Goal: Task Accomplishment & Management: Use online tool/utility

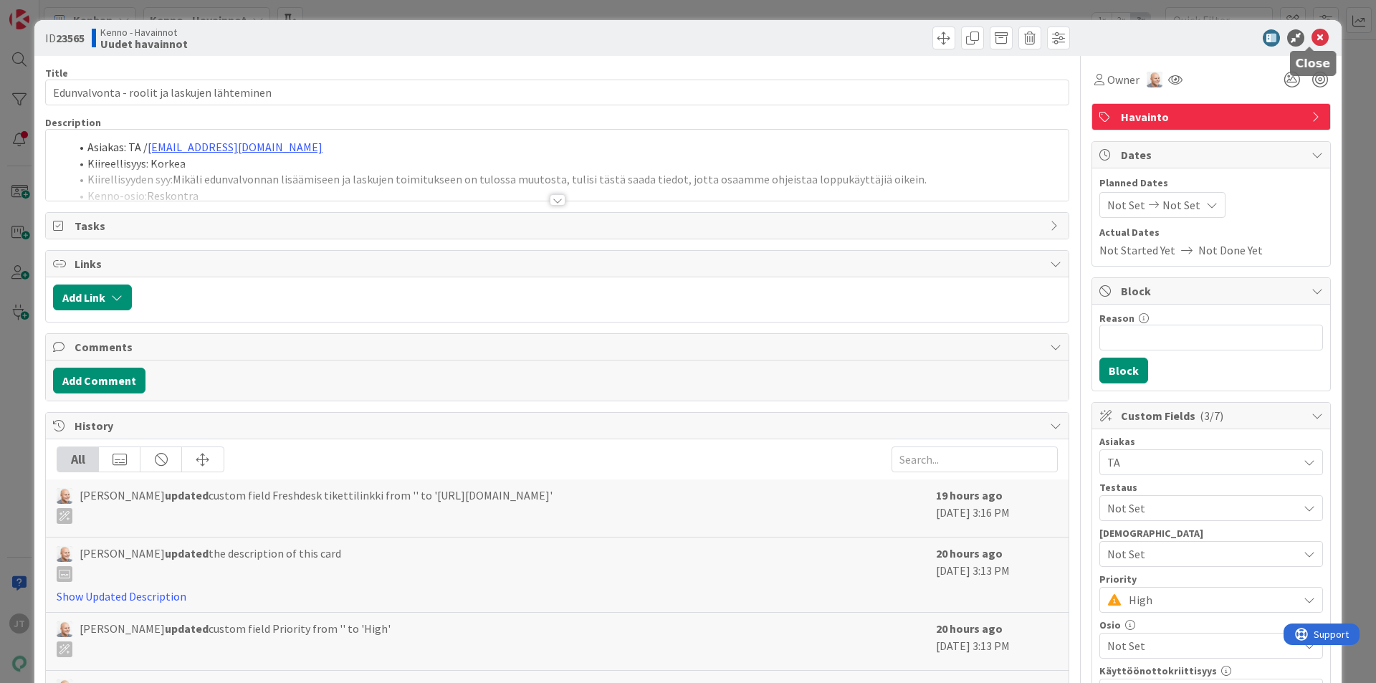
click at [1312, 37] on icon at bounding box center [1320, 37] width 17 height 17
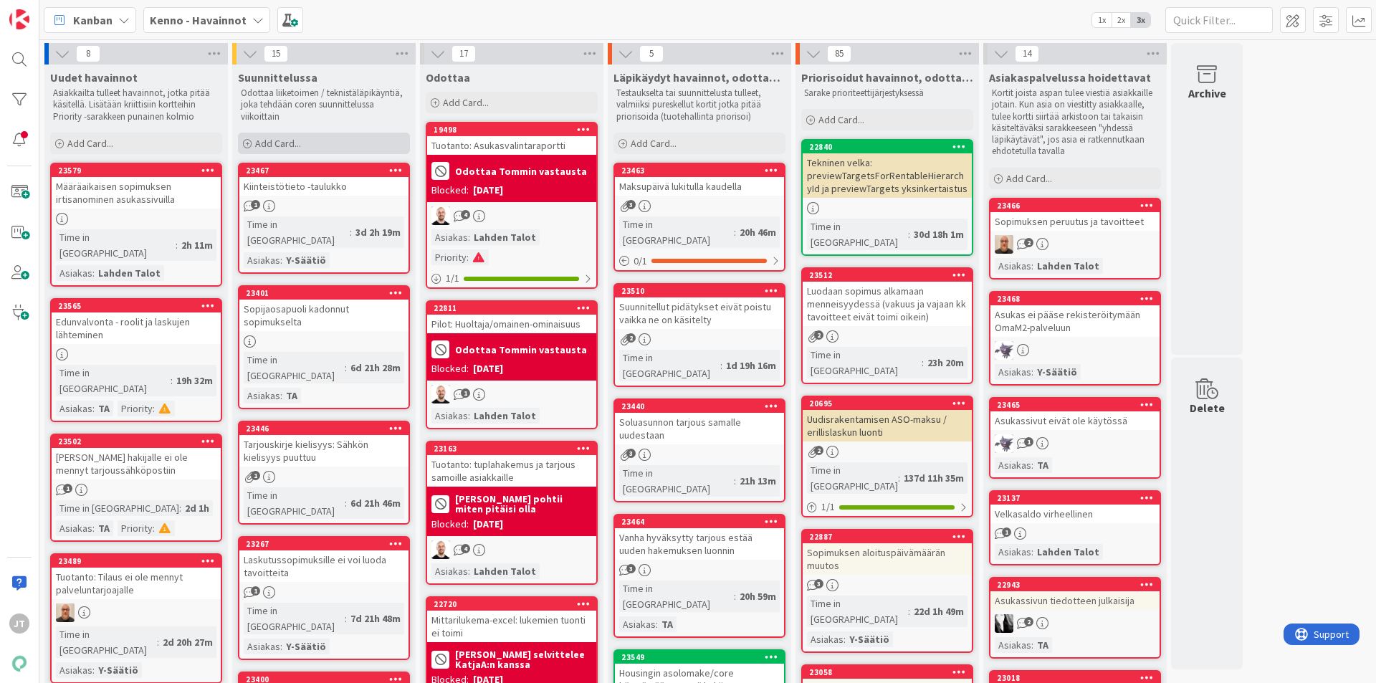
click at [316, 148] on div "Add Card..." at bounding box center [324, 144] width 172 height 22
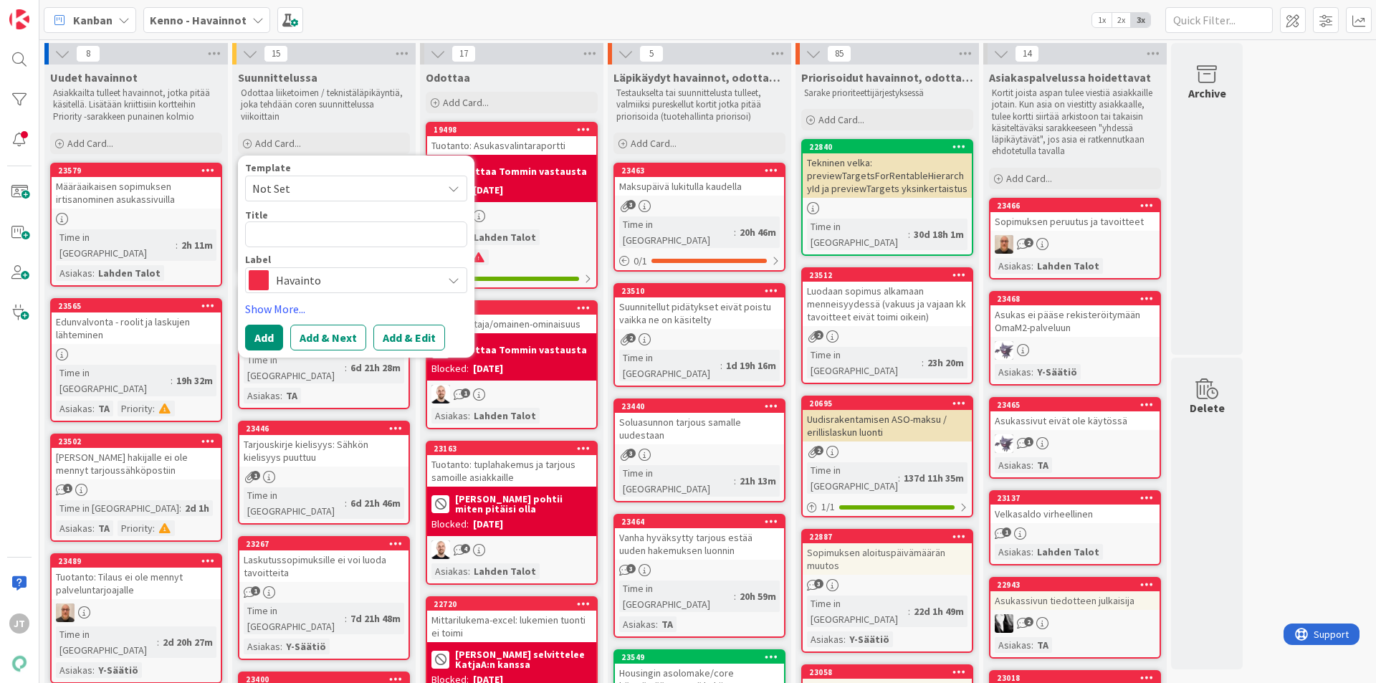
type textarea "x"
type textarea "V"
type textarea "x"
type textarea "Va"
type textarea "x"
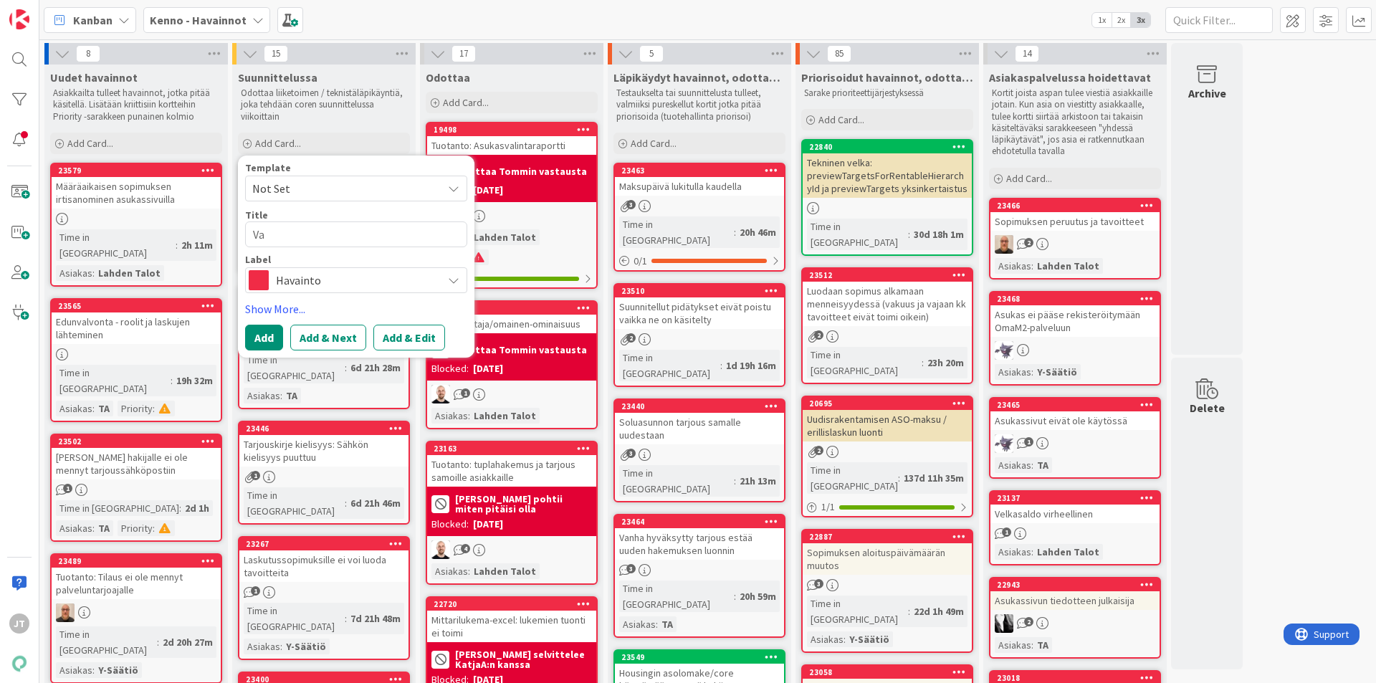
type textarea "Var"
type textarea "x"
type textarea "Vark"
type textarea "x"
type textarea "Varke"
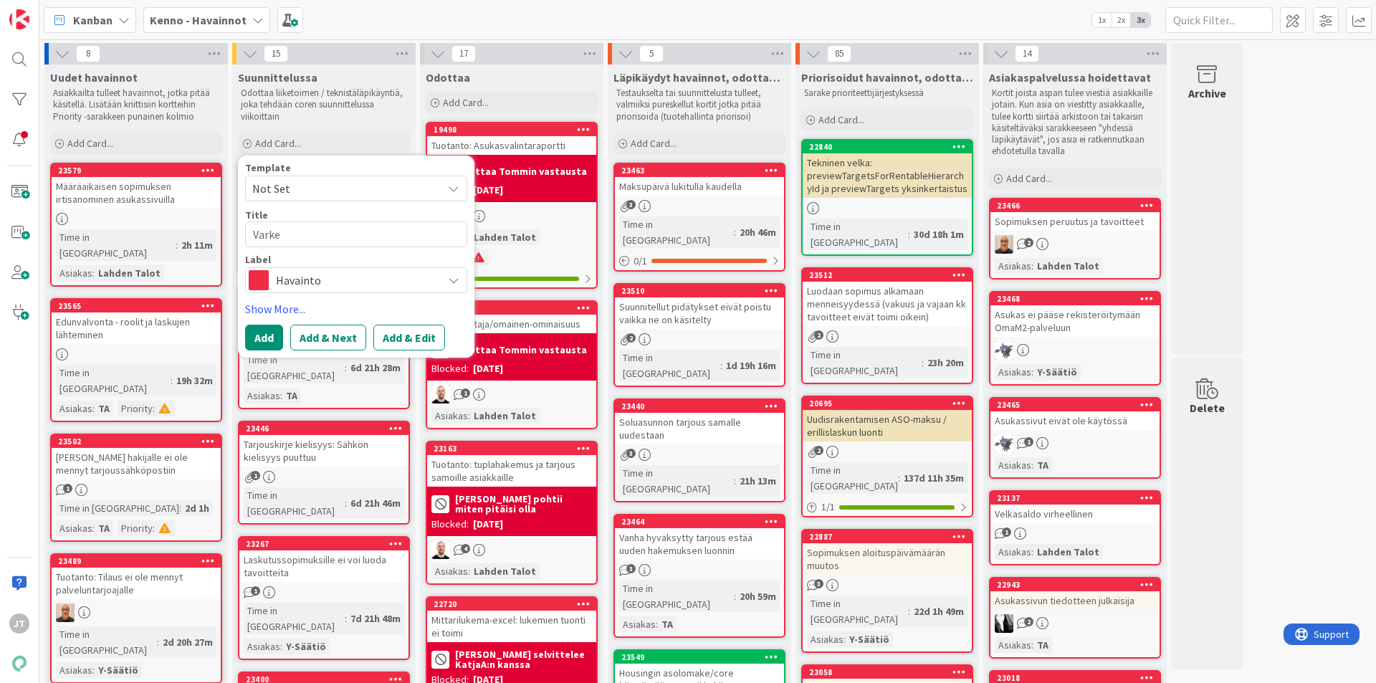
type textarea "x"
type textarea "Varke"
type textarea "x"
type textarea "Varke m"
type textarea "x"
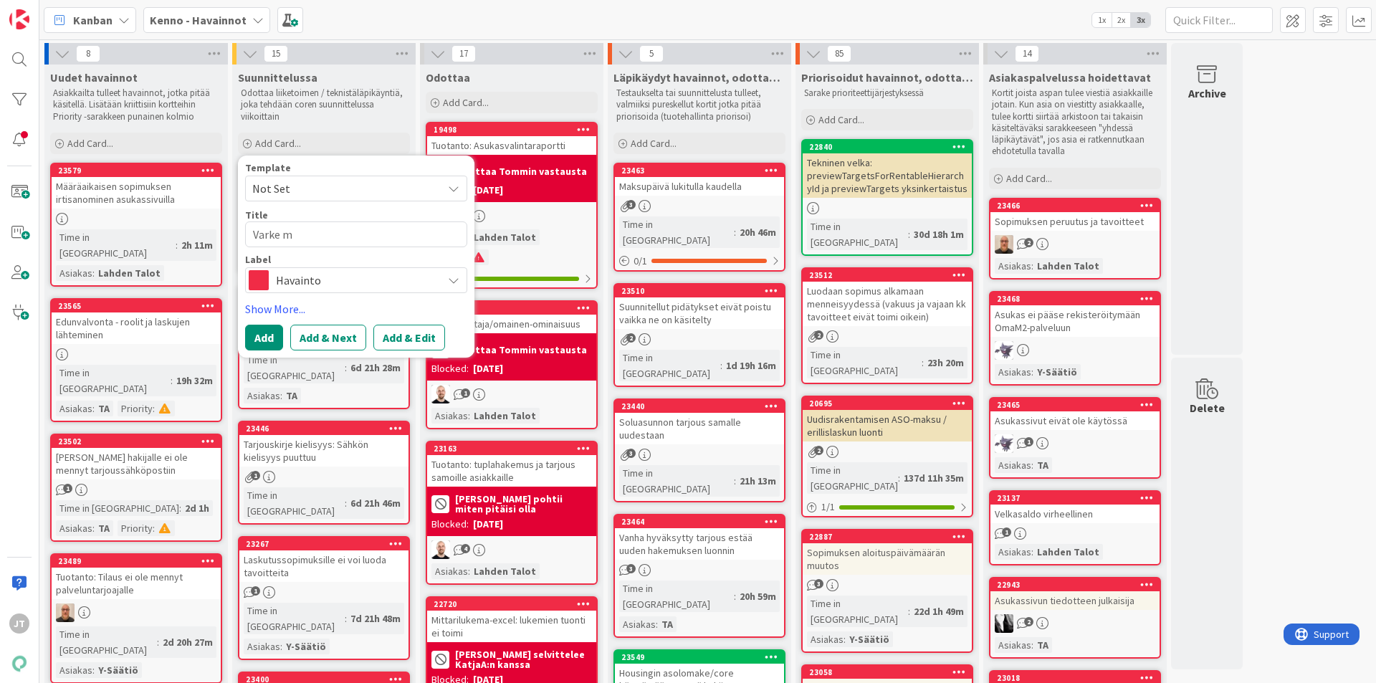
type textarea "Varke mu"
type textarea "x"
type textarea "Varke muu"
type textarea "x"
type textarea "Varke muut"
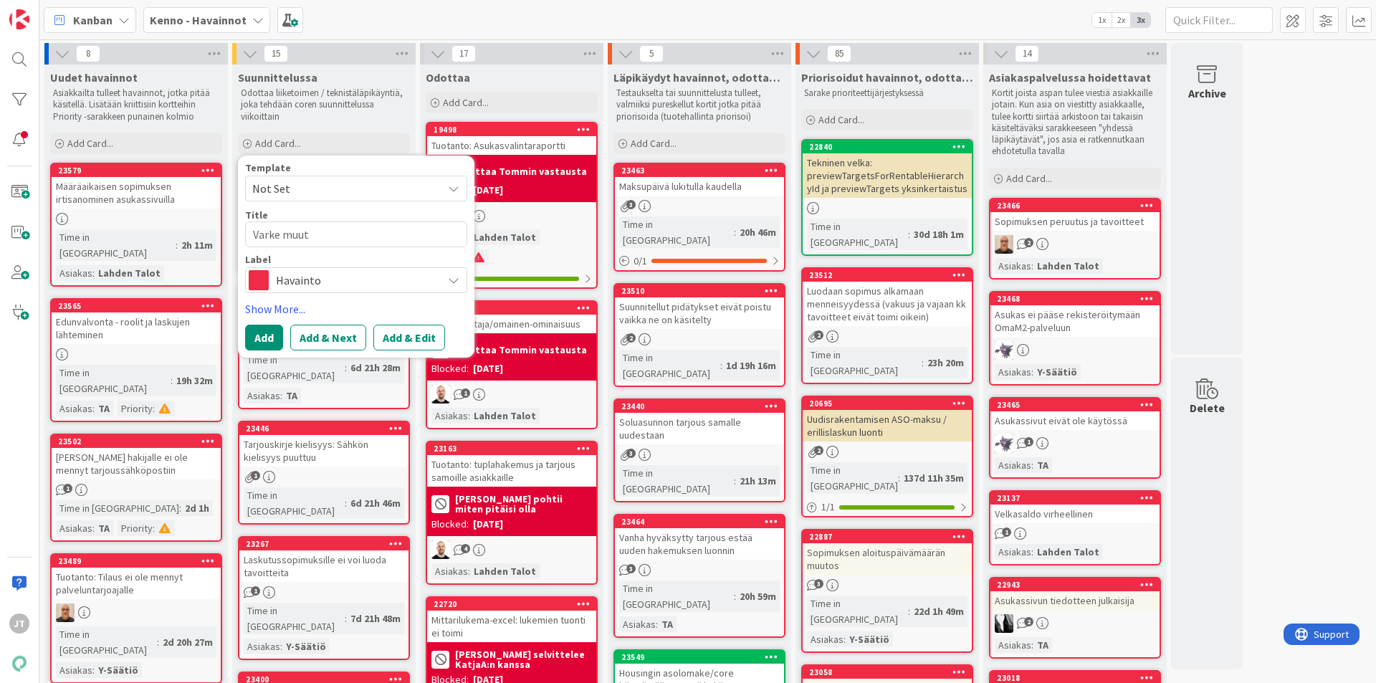
type textarea "x"
type textarea "Varke muutt"
type textarea "x"
type textarea "Varke muut"
type textarea "x"
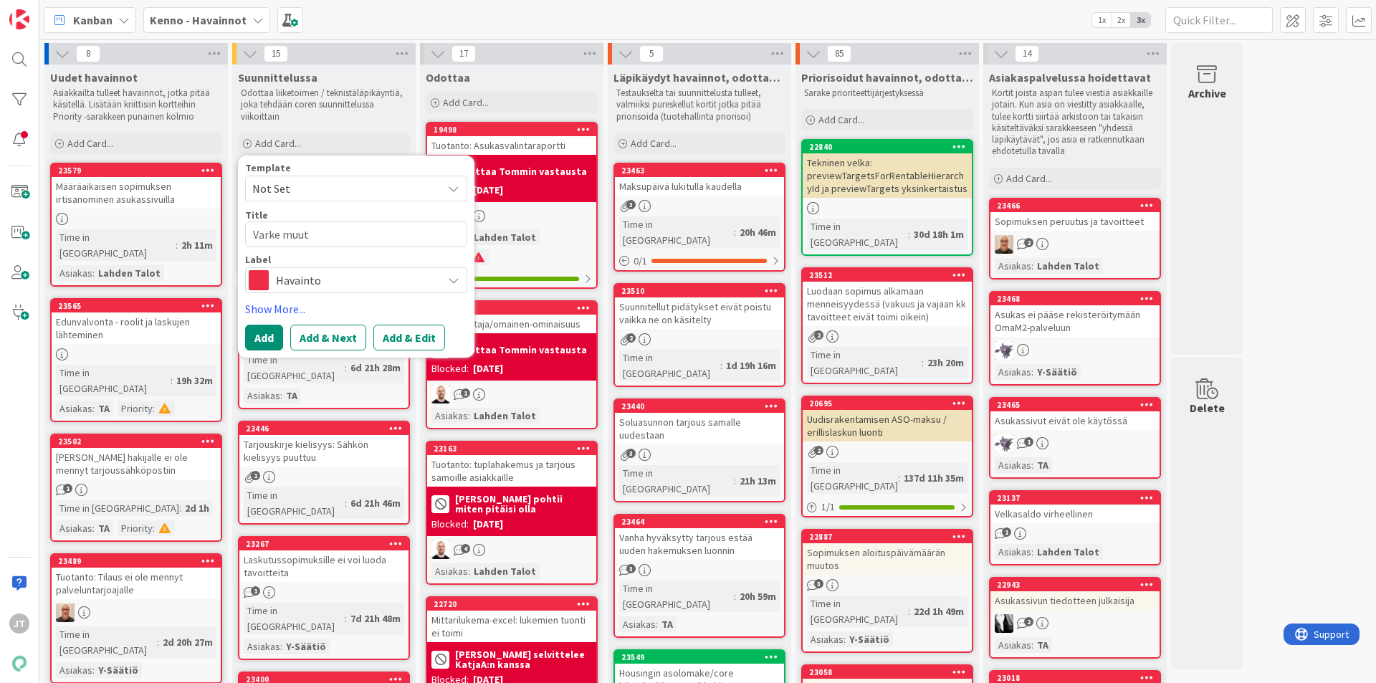
type textarea "Varke muu"
type textarea "x"
type textarea "Varke mu"
type textarea "x"
type textarea "Varke m"
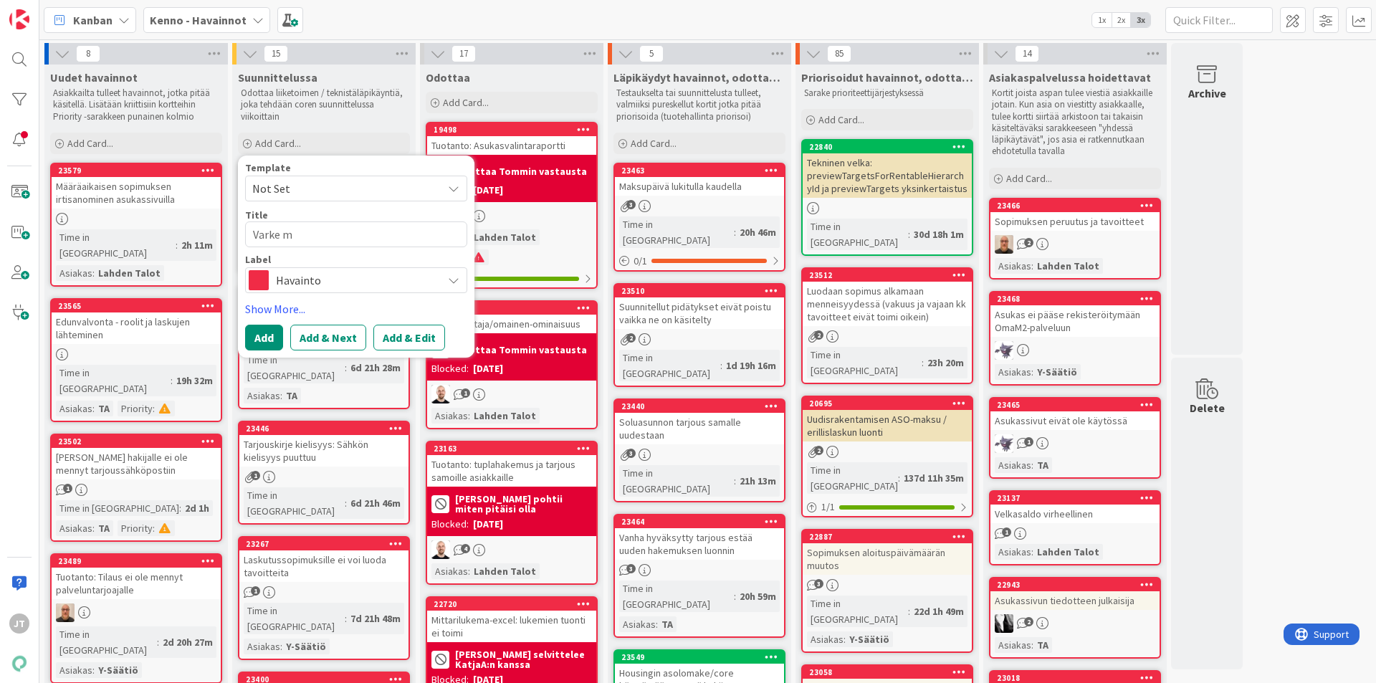
type textarea "x"
type textarea "Varke"
type textarea "x"
type textarea "Varke p"
type textarea "x"
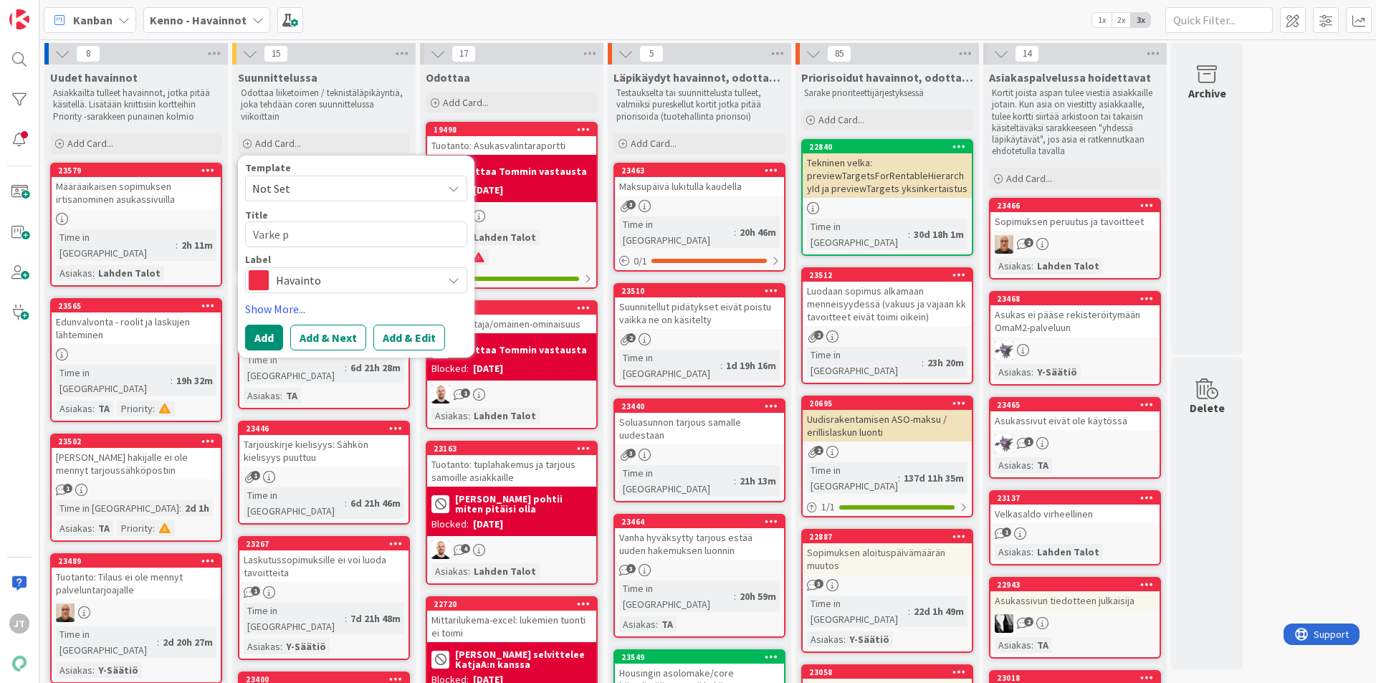
type textarea "Varke pe"
type textarea "x"
type textarea "Varke pei"
type textarea "x"
type textarea "Varke peie"
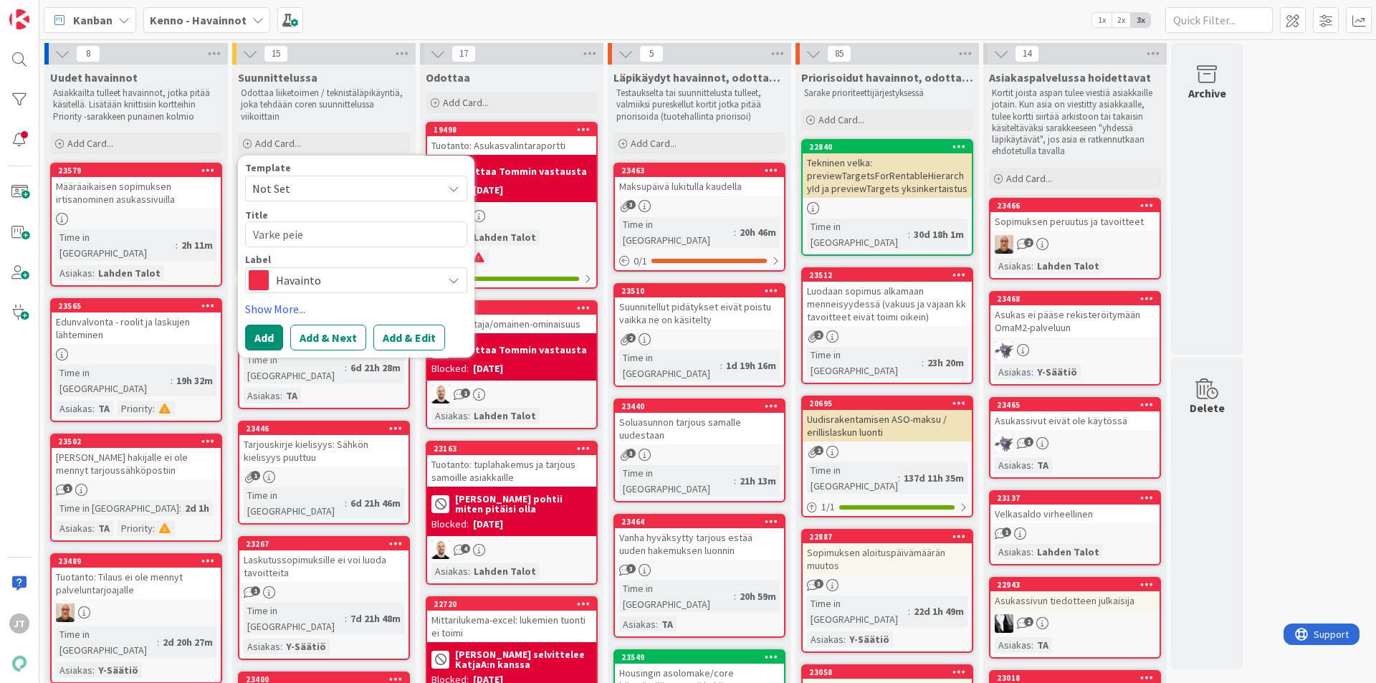
type textarea "x"
type textarea "Varke pei"
type textarea "x"
type textarea "Varke pe"
type textarea "x"
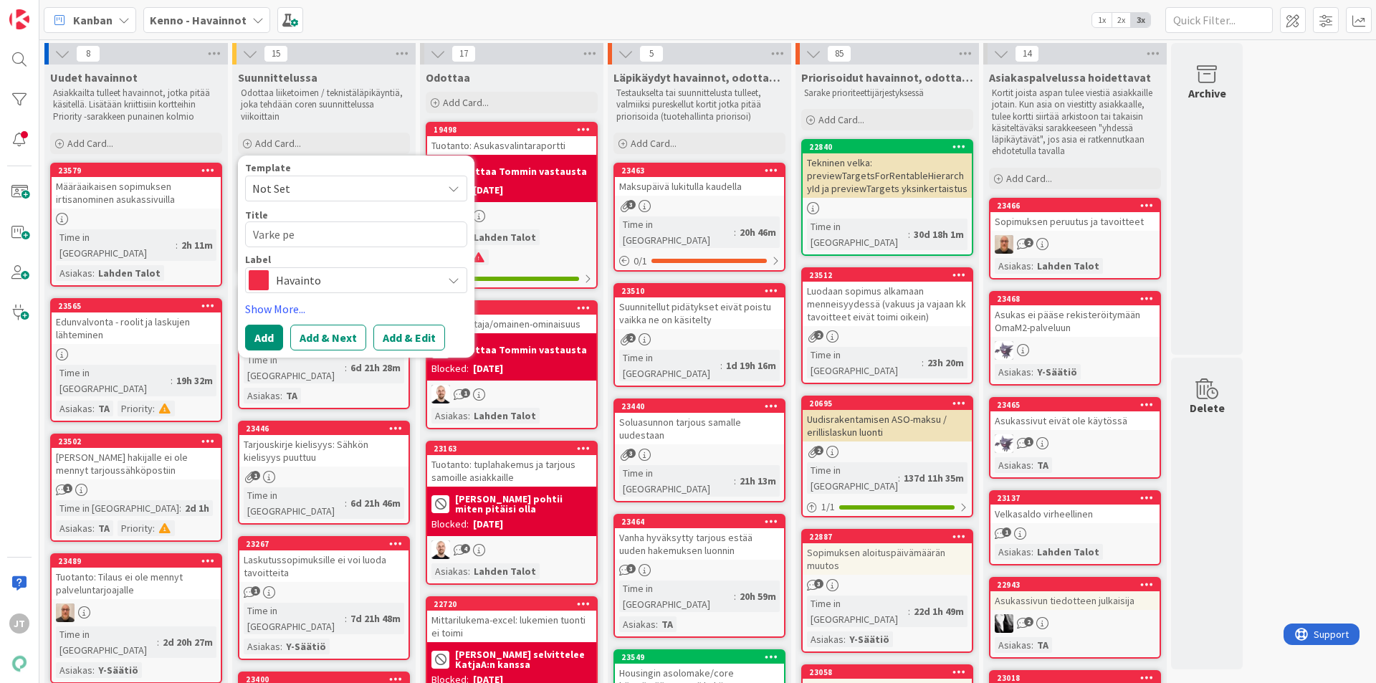
type textarea "Varke p"
type textarea "x"
type textarea "Varke pi"
type textarea "x"
type textarea "Varke pie"
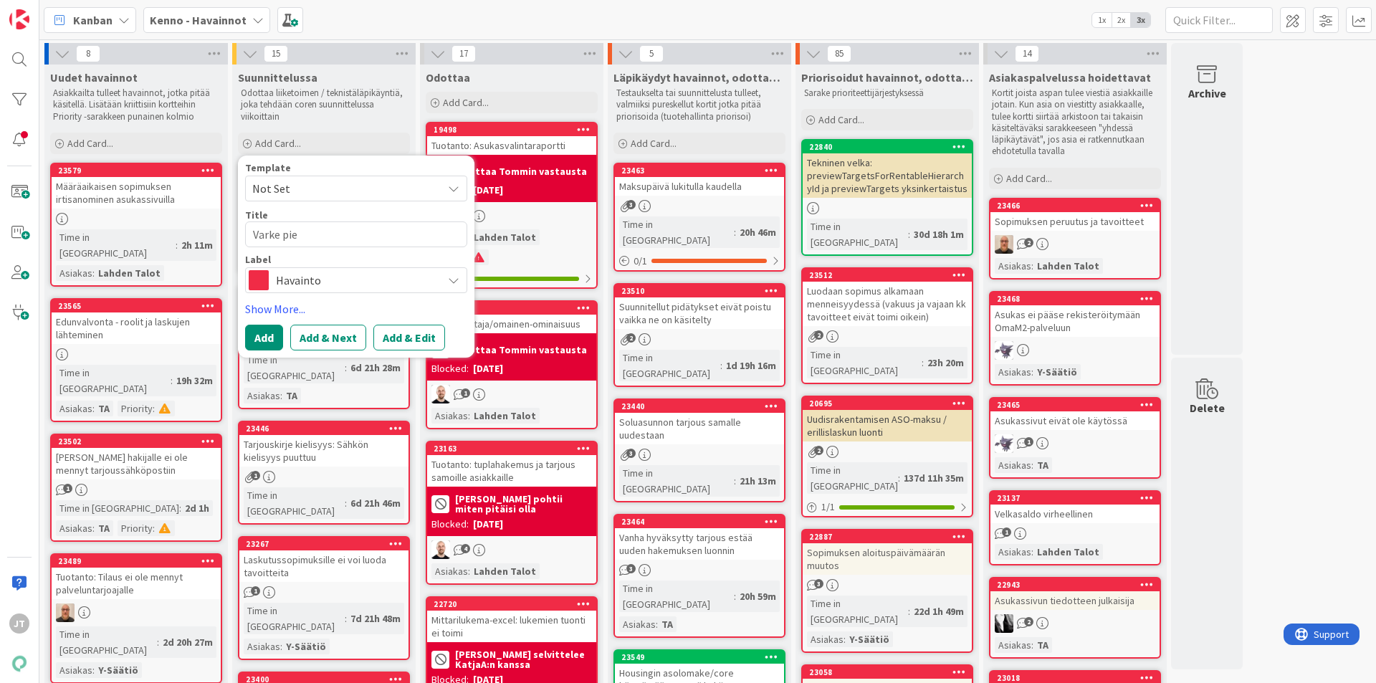
type textarea "x"
type textarea "Varke pien"
type textarea "x"
type textarea "Varke piene"
type textarea "x"
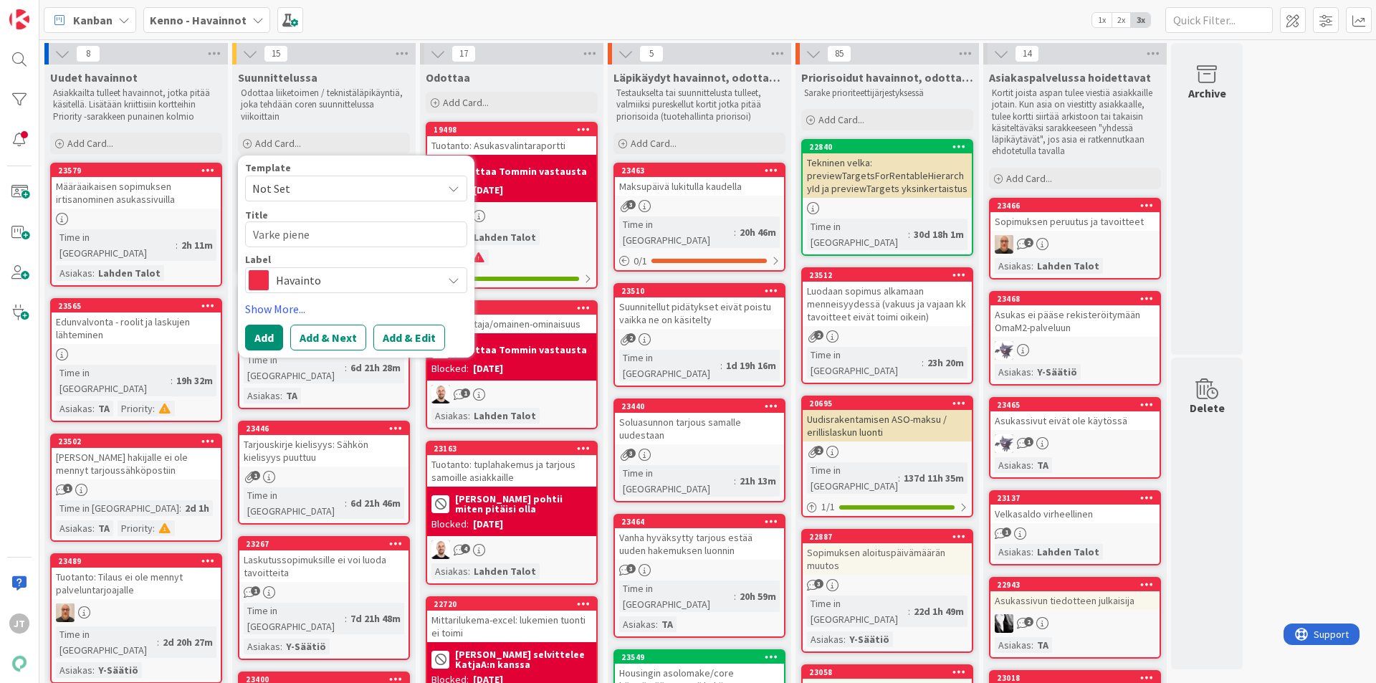
type textarea "Varke pienen"
type textarea "x"
type textarea "Varke pienent"
type textarea "x"
type textarea "Varke pienentä"
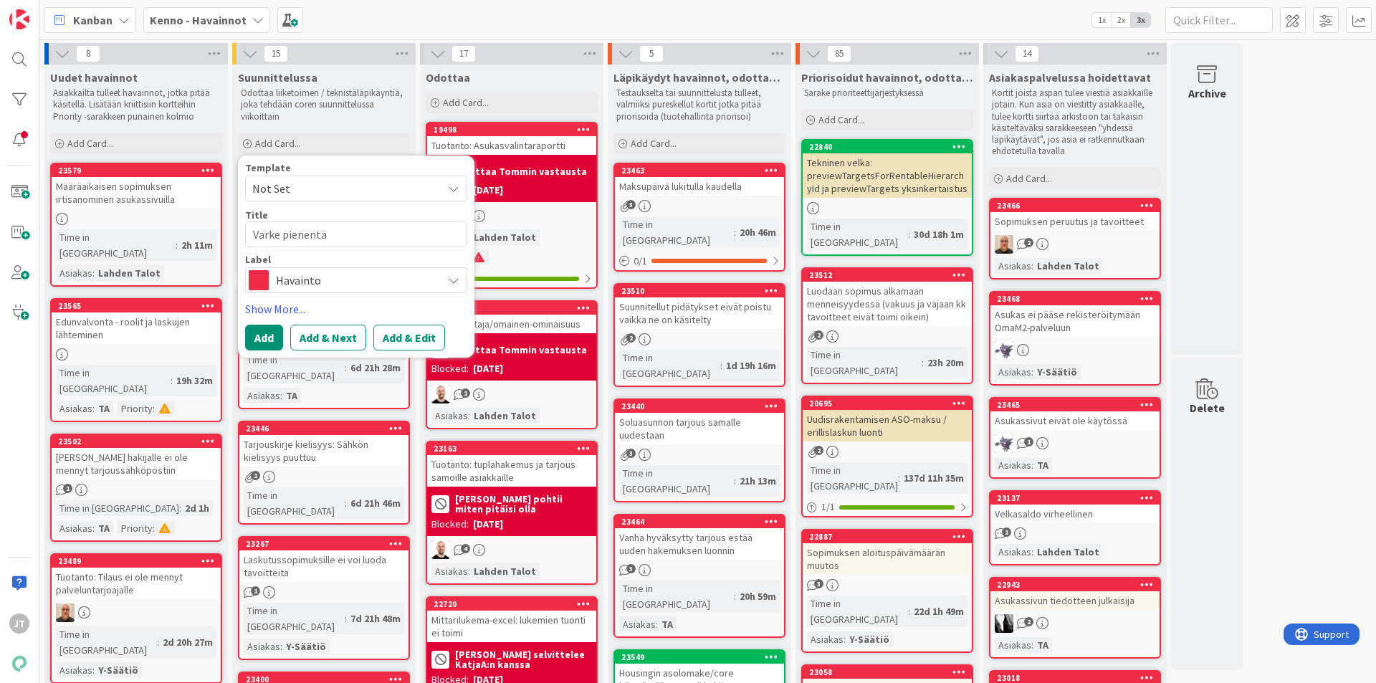
type textarea "x"
type textarea "Varke pienentän"
type textarea "x"
type textarea "Varke pienentäny"
type textarea "x"
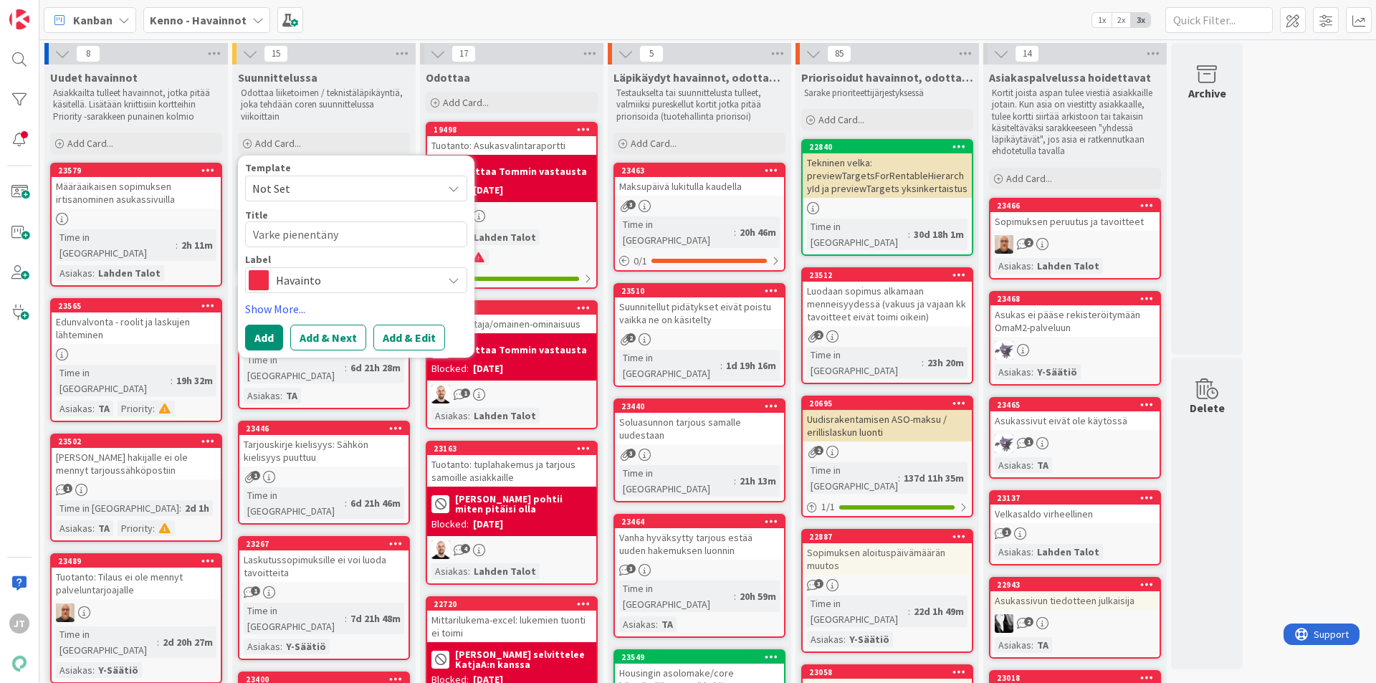
type textarea "Varke pienentänyt"
type textarea "x"
type textarea "Varke pienentänyt"
type textarea "x"
type textarea "Varke pienentänyt A"
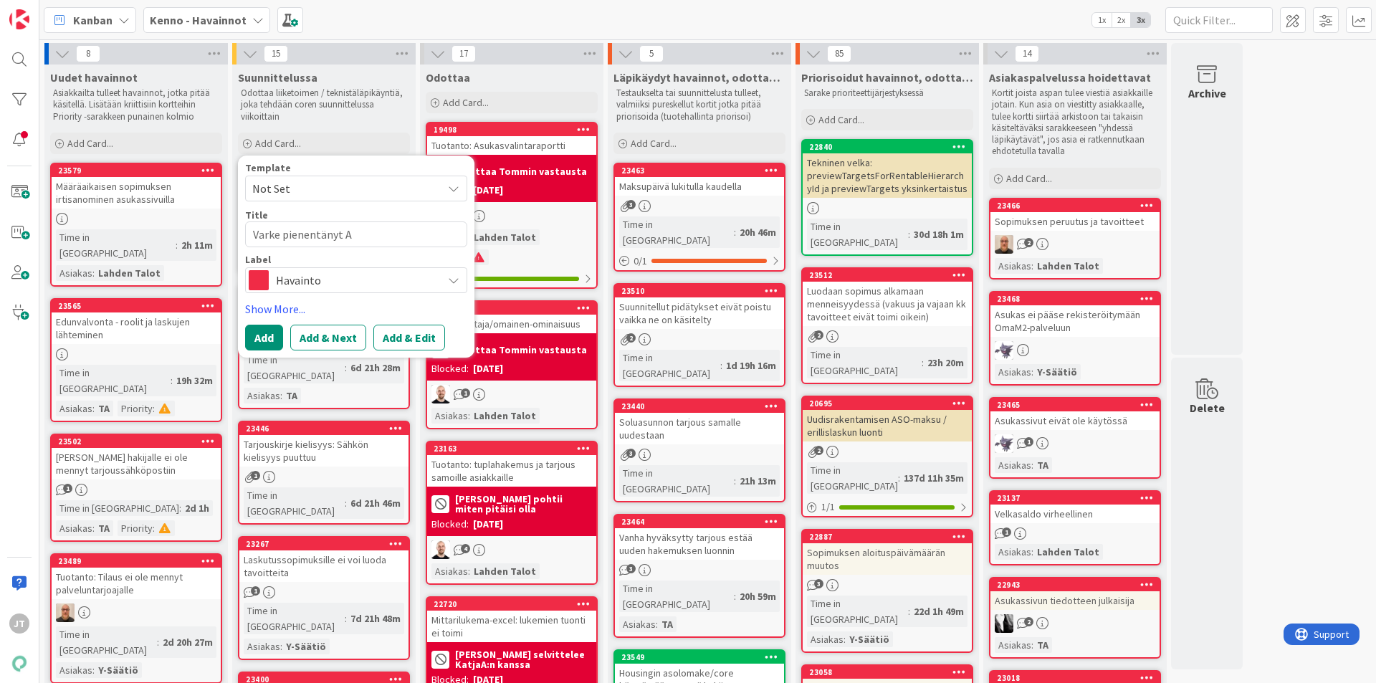
type textarea "x"
type textarea "Varke pienentänyt AS"
type textarea "x"
type textarea "Varke pienentänyt ASO"
type textarea "x"
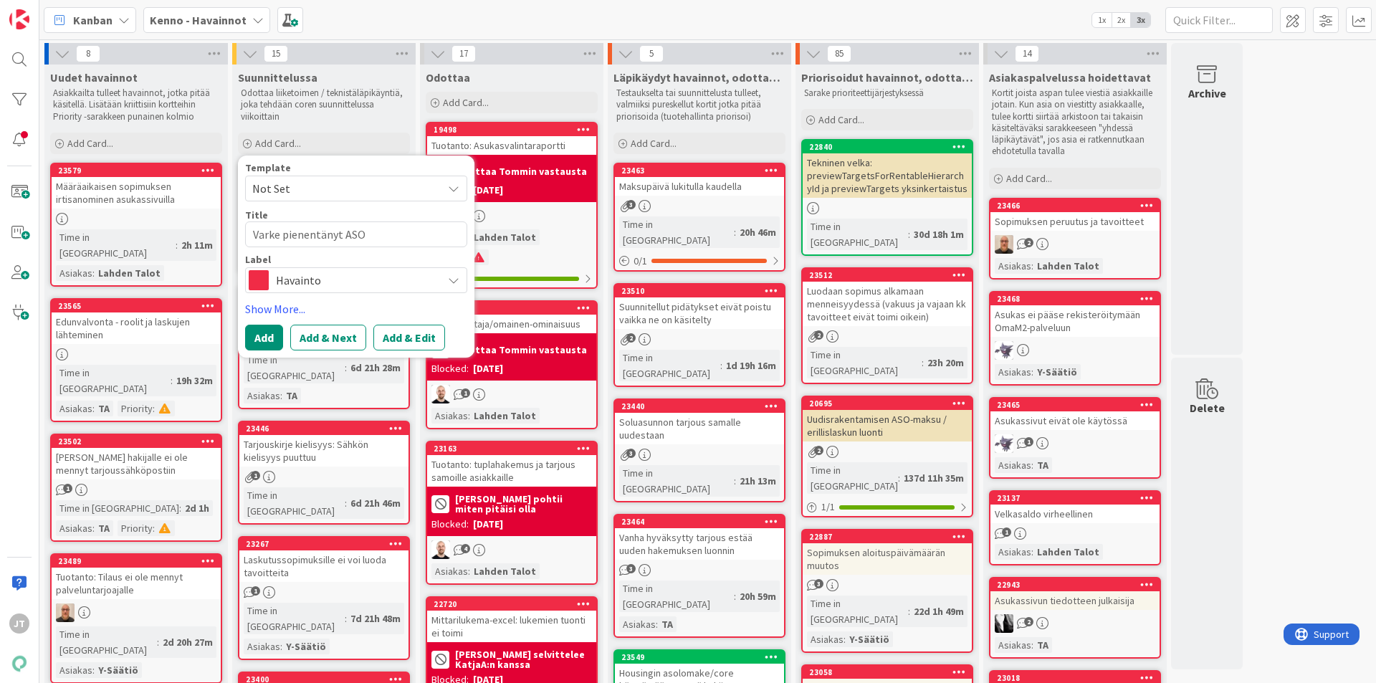
type textarea "Varke pienentänyt ASO"
type textarea "x"
type textarea "Varke pienentänyt ASO m"
type textarea "x"
type textarea "Varke pienentänyt ASO ma"
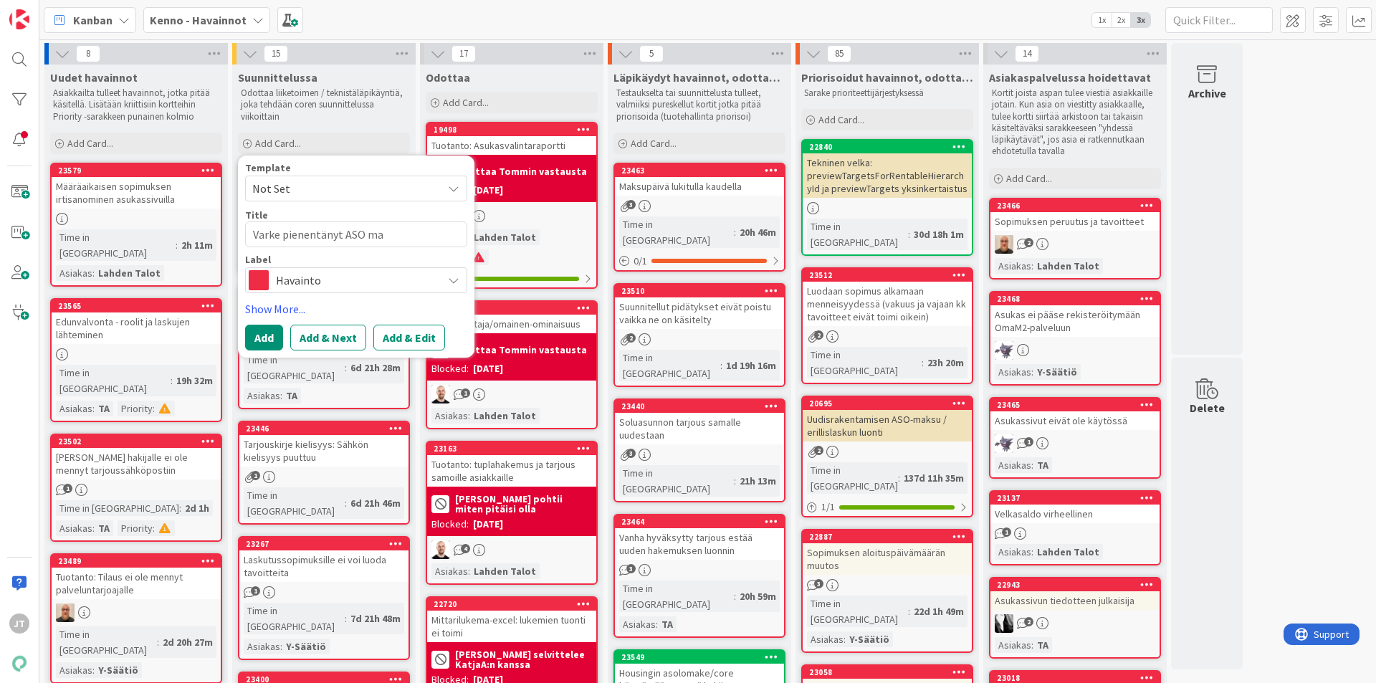
type textarea "x"
type textarea "Varke pienentänyt ASO mas"
type textarea "x"
type textarea "Varke pienentänyt ASO mask"
type textarea "x"
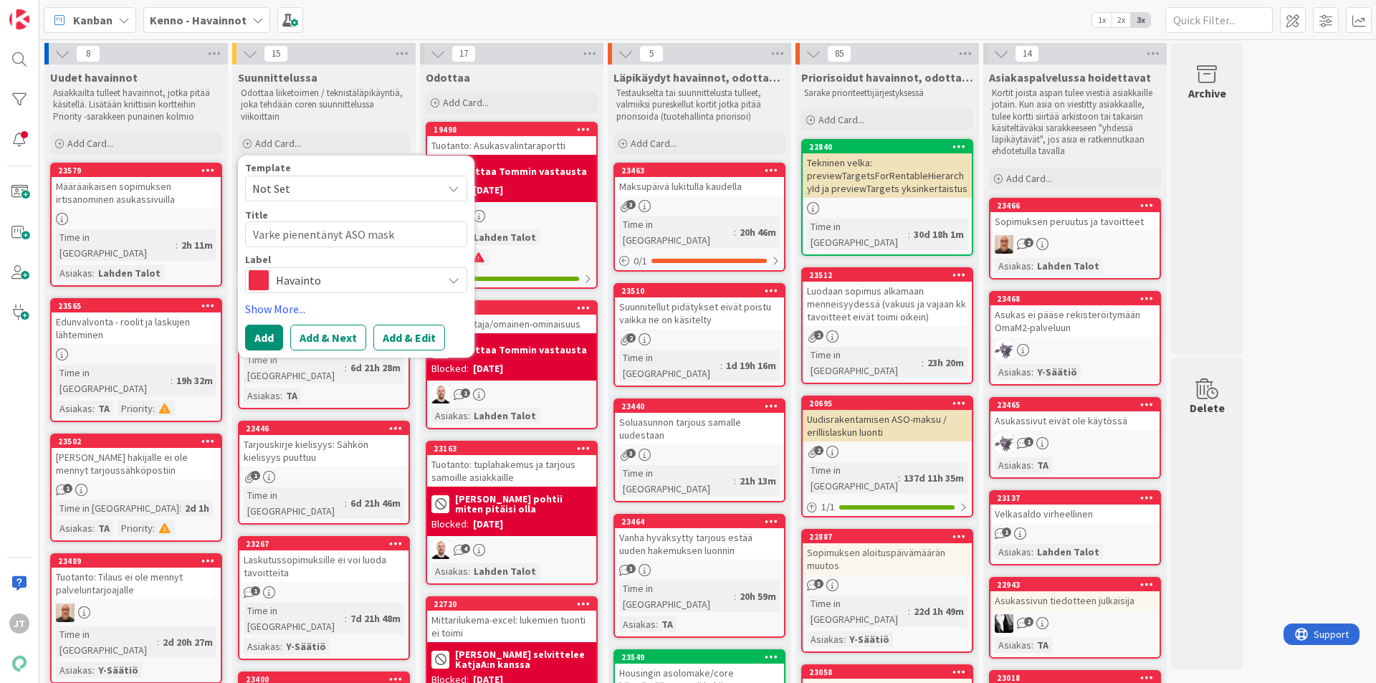
type textarea "Varke pienentänyt ASO masku"
type textarea "x"
type textarea "Varke pienentänyt ASO maskuj"
type textarea "x"
type textarea "Varke pienentänyt ASO masku"
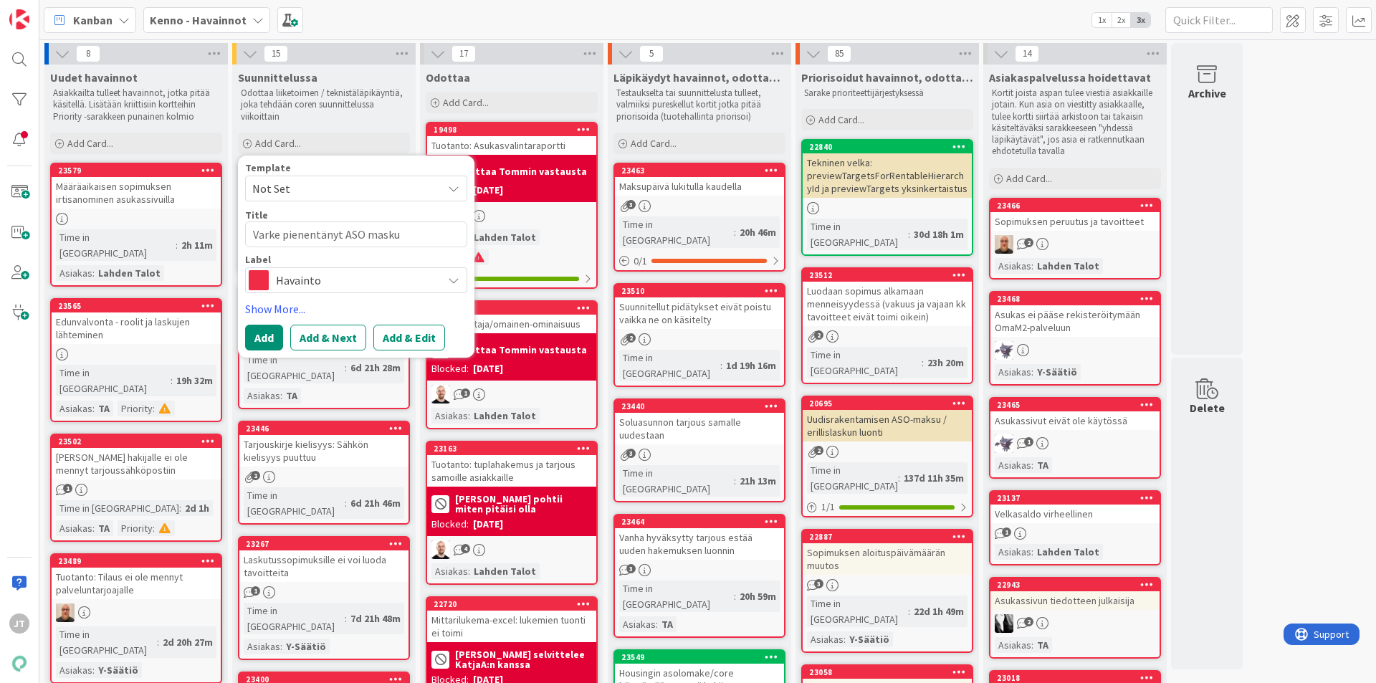
type textarea "x"
type textarea "Varke pienentänyt ASO mask"
type textarea "x"
type textarea "Varke pienentänyt ASO mas"
type textarea "x"
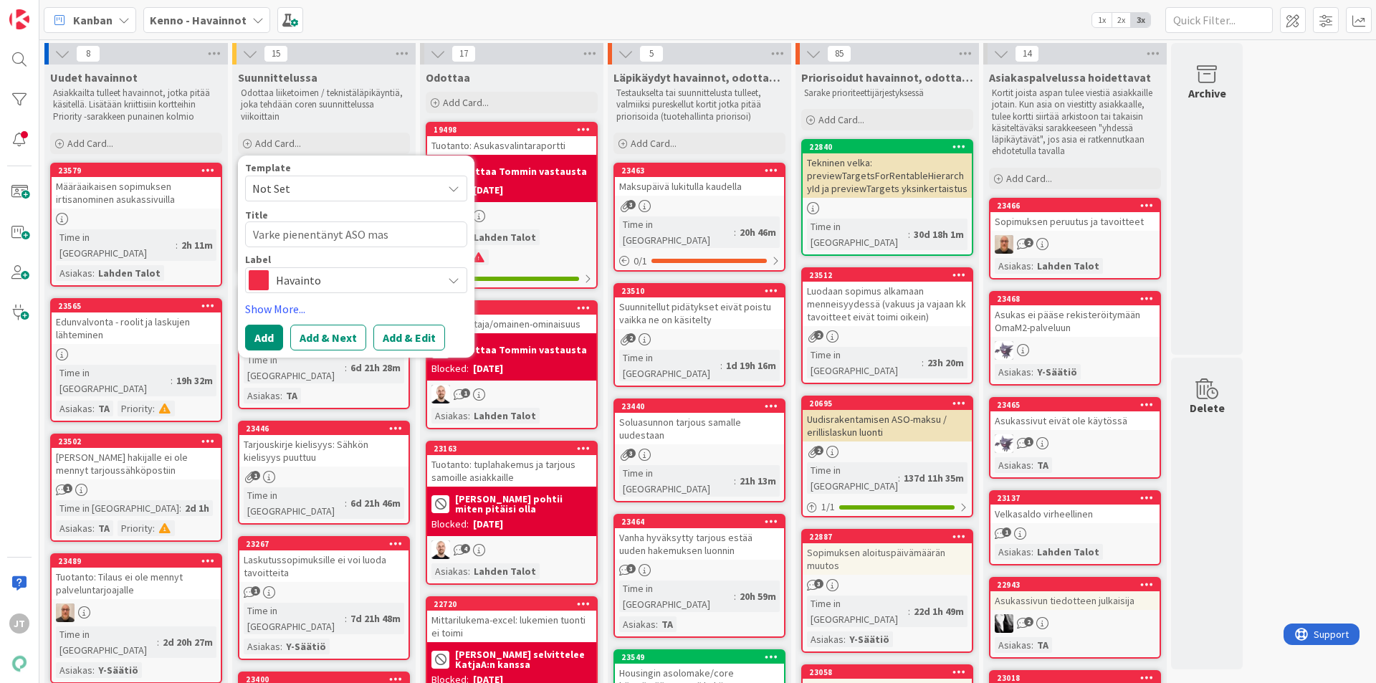
type textarea "Varke pienentänyt ASO ma"
type textarea "x"
type textarea "Varke pienentänyt ASO mak"
type textarea "x"
type textarea "Varke pienentänyt ASO maks"
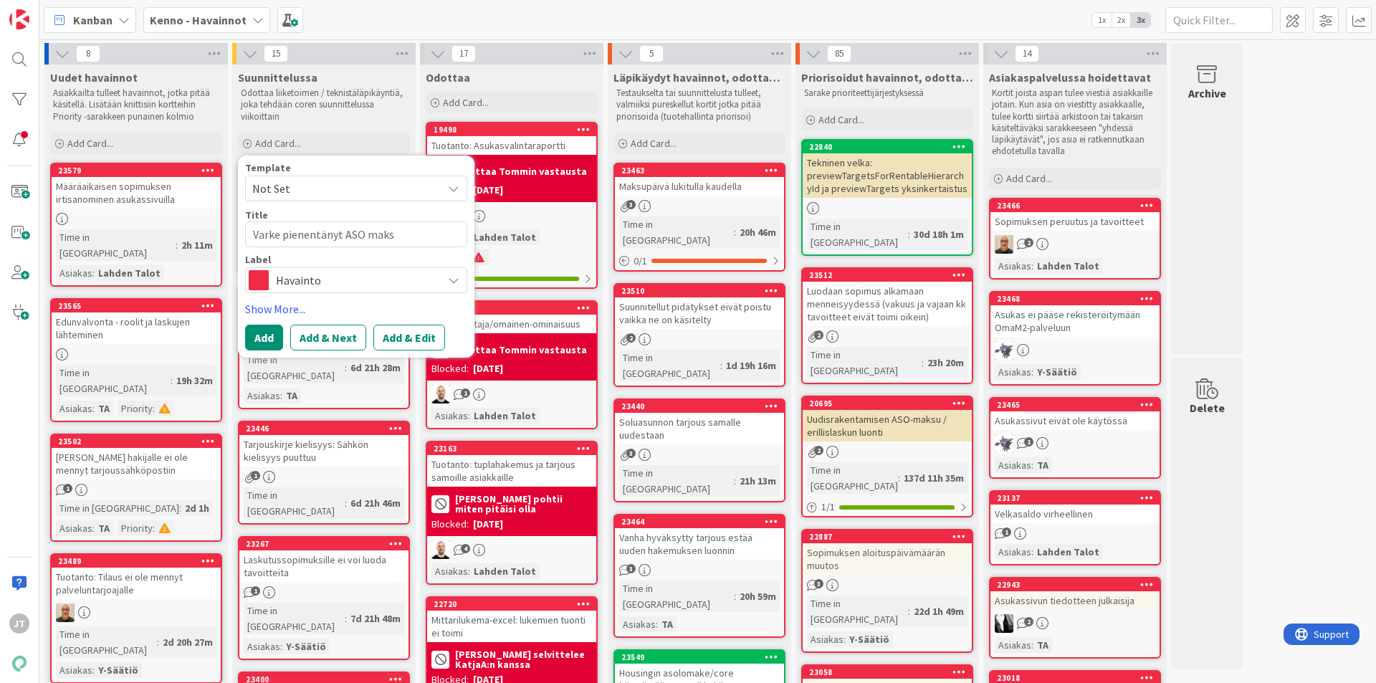
type textarea "x"
type textarea "Varke pienentänyt ASO maksu"
type textarea "x"
type textarea "Varke pienentänyt ASO maksuj"
type textarea "x"
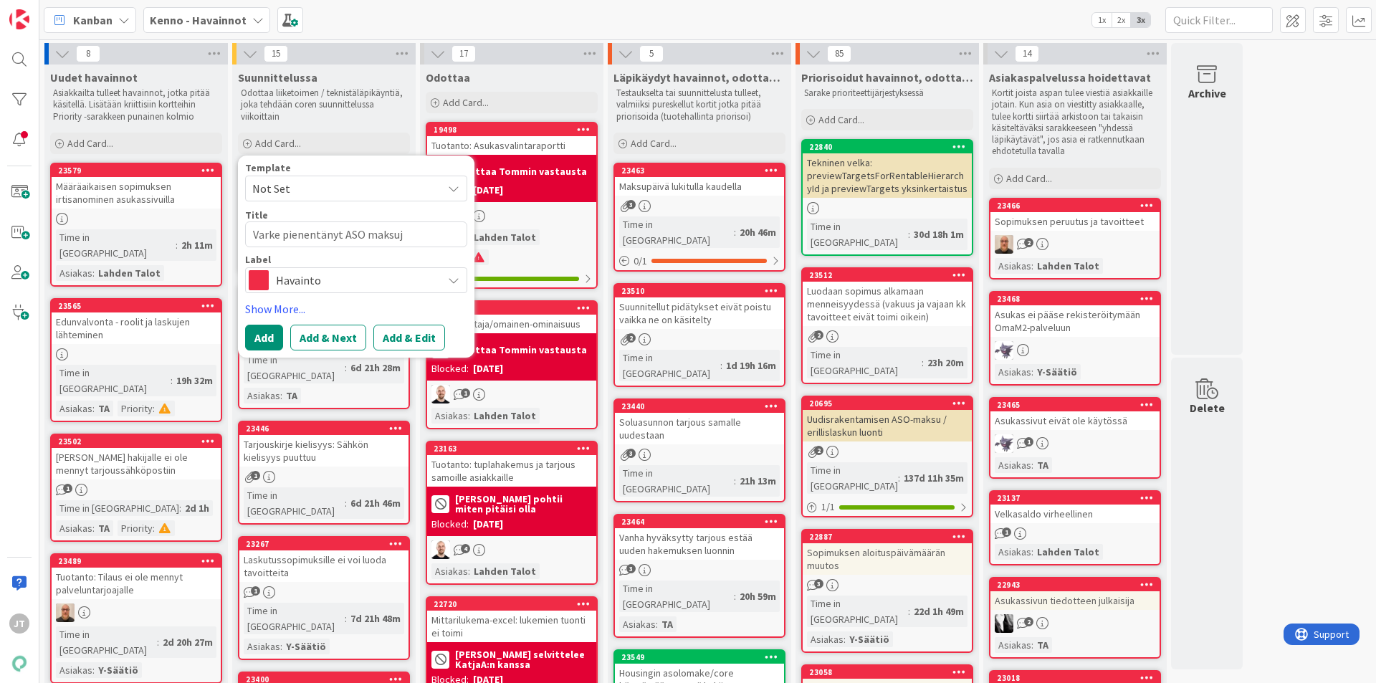
type textarea "Varke pienentänyt ASO maksuja"
type textarea "x"
type textarea "Varke pienentänyt ASO maksuja"
type textarea "x"
type textarea "Varke pienentänyt ASO maksuja j"
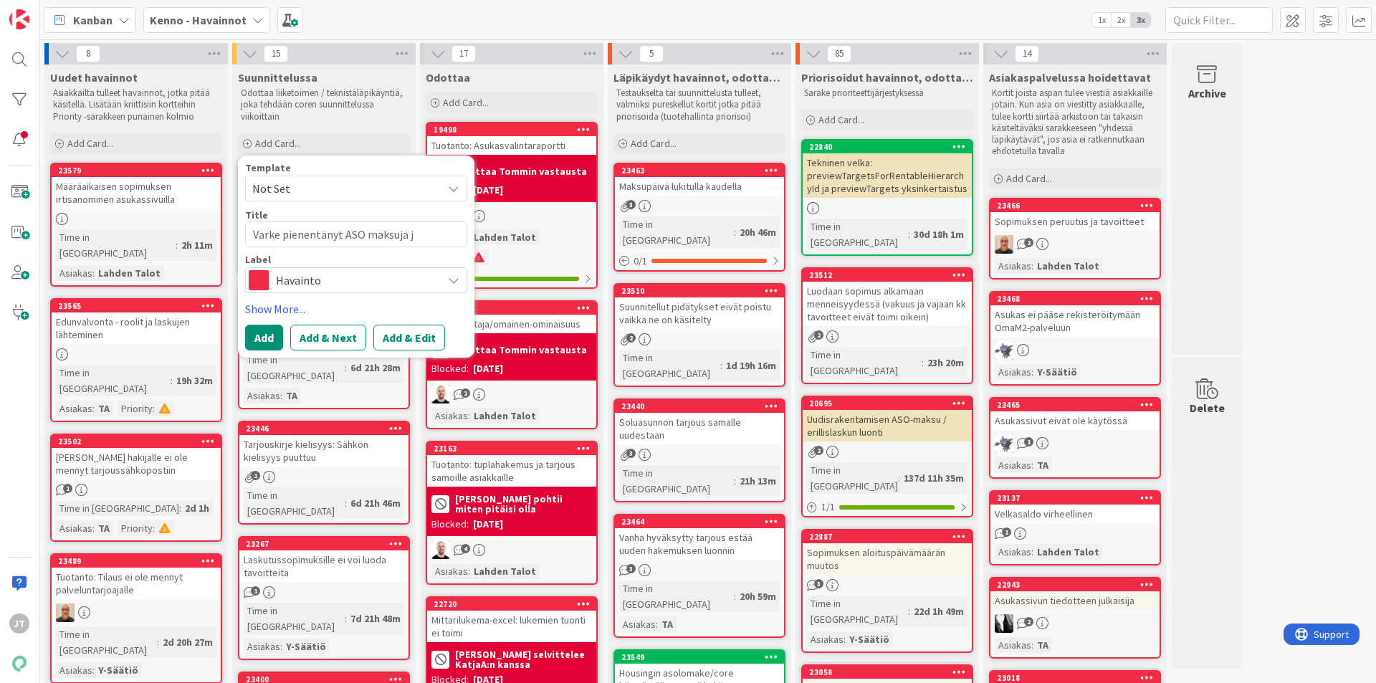
type textarea "x"
type textarea "Varke pienentänyt ASO maksuja jä"
type textarea "x"
type textarea "Varke pienentänyt ASO maksuja jäl"
type textarea "x"
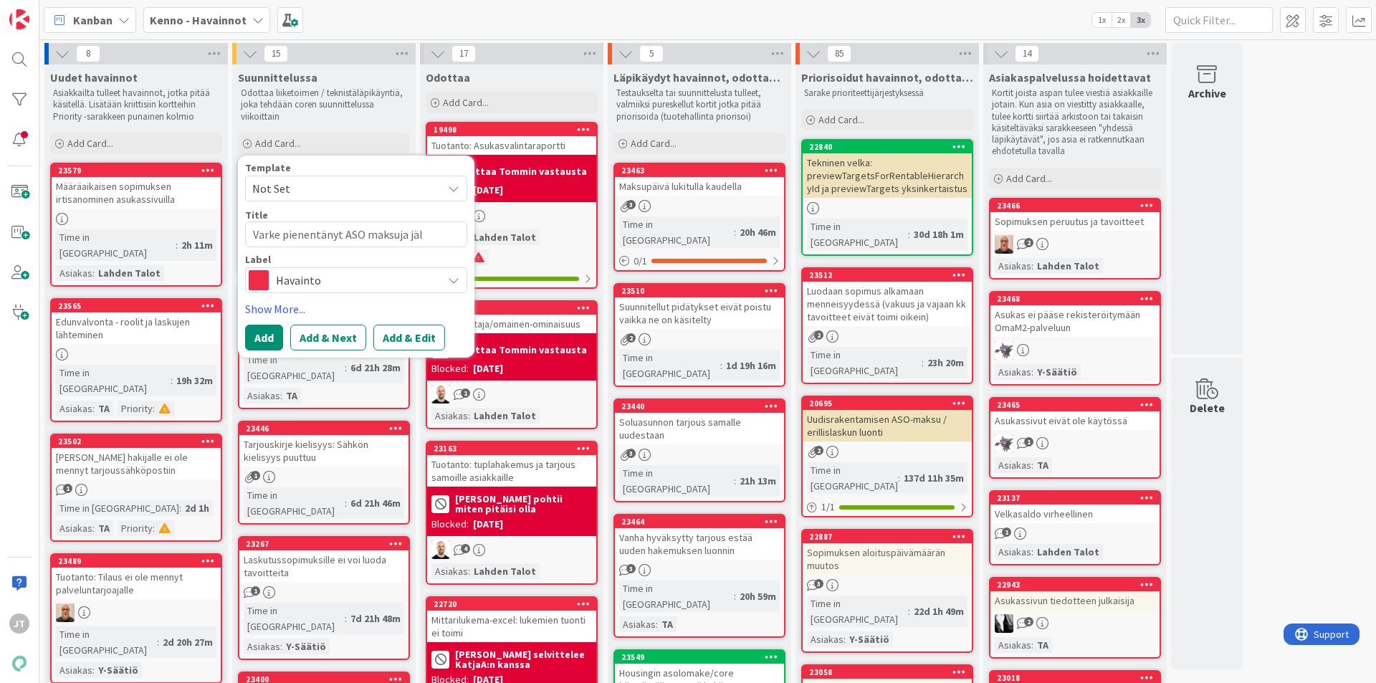
type textarea "Varke pienentänyt ASO maksuja jäli"
type textarea "x"
type textarea "Varke pienentänyt ASO maksuja jälik"
type textarea "x"
type textarea "Varke pienentänyt ASO maksuja jälikä"
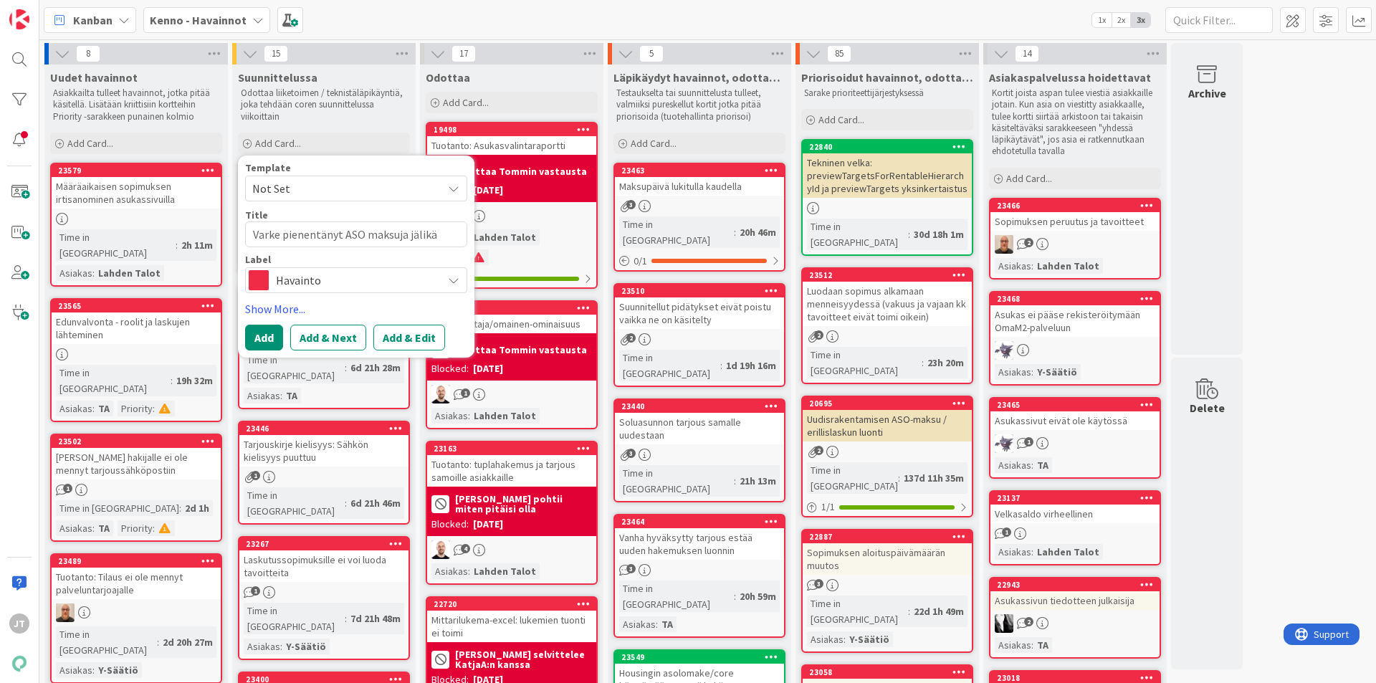
type textarea "x"
type textarea "Varke pienentänyt ASO maksuja jälikät"
type textarea "x"
type textarea "Varke pienentänyt ASO maksuja jälikäte"
type textarea "x"
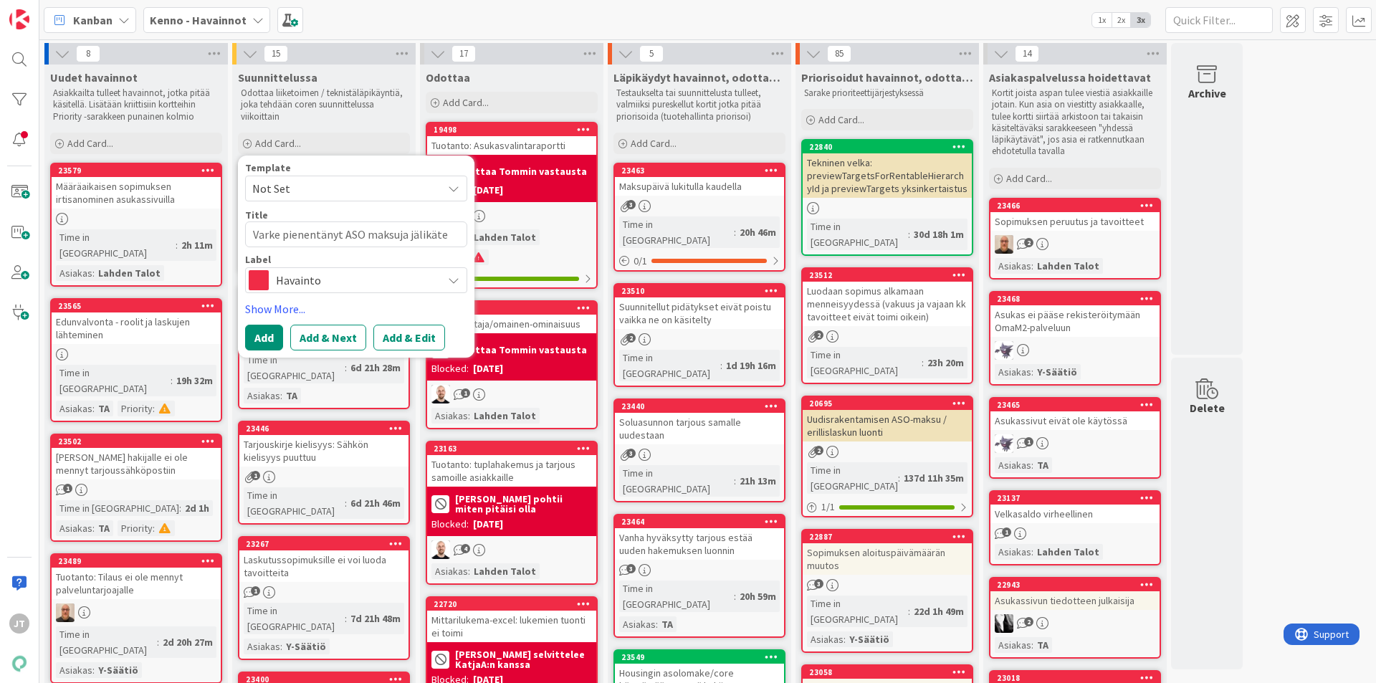
type textarea "Varke pienentänyt ASO maksuja jälikätee"
type textarea "x"
type textarea "Varke pienentänyt ASO maksuja jälikäteen"
type textarea "x"
type textarea "Varke pienentänyt ASO maksuja jälikäteen"
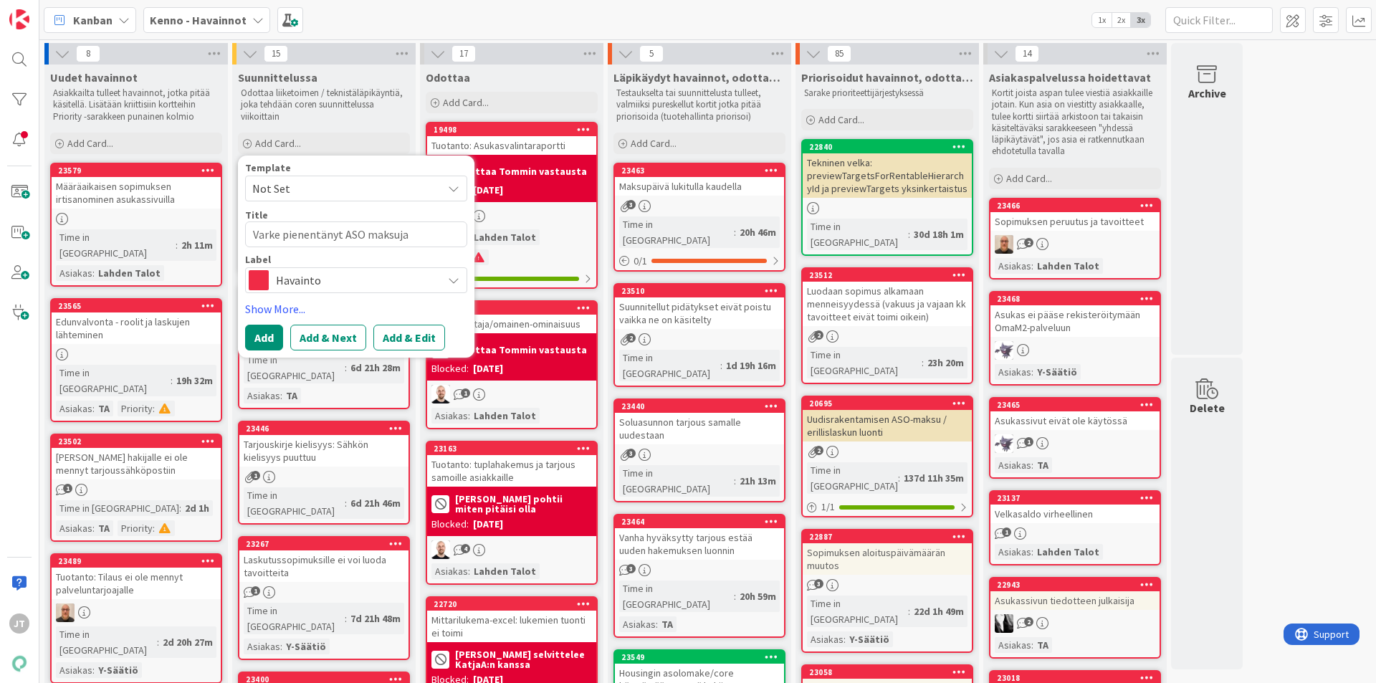
type textarea "x"
type textarea "Varke pienentänyt ASO maksuja jälikäteen -"
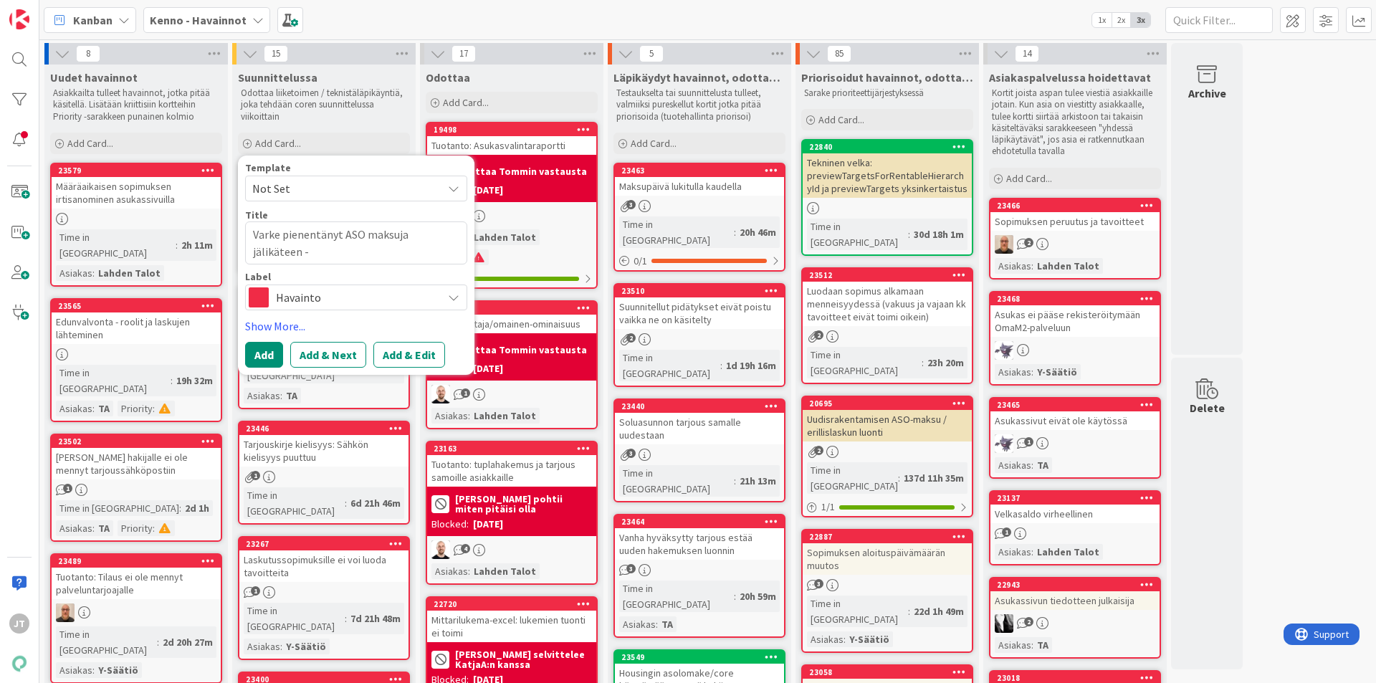
type textarea "x"
type textarea "Varke pienentänyt ASO maksuja jälikäteen -"
type textarea "x"
type textarea "Varke pienentänyt ASO maksuja jälikäteen - M"
type textarea "x"
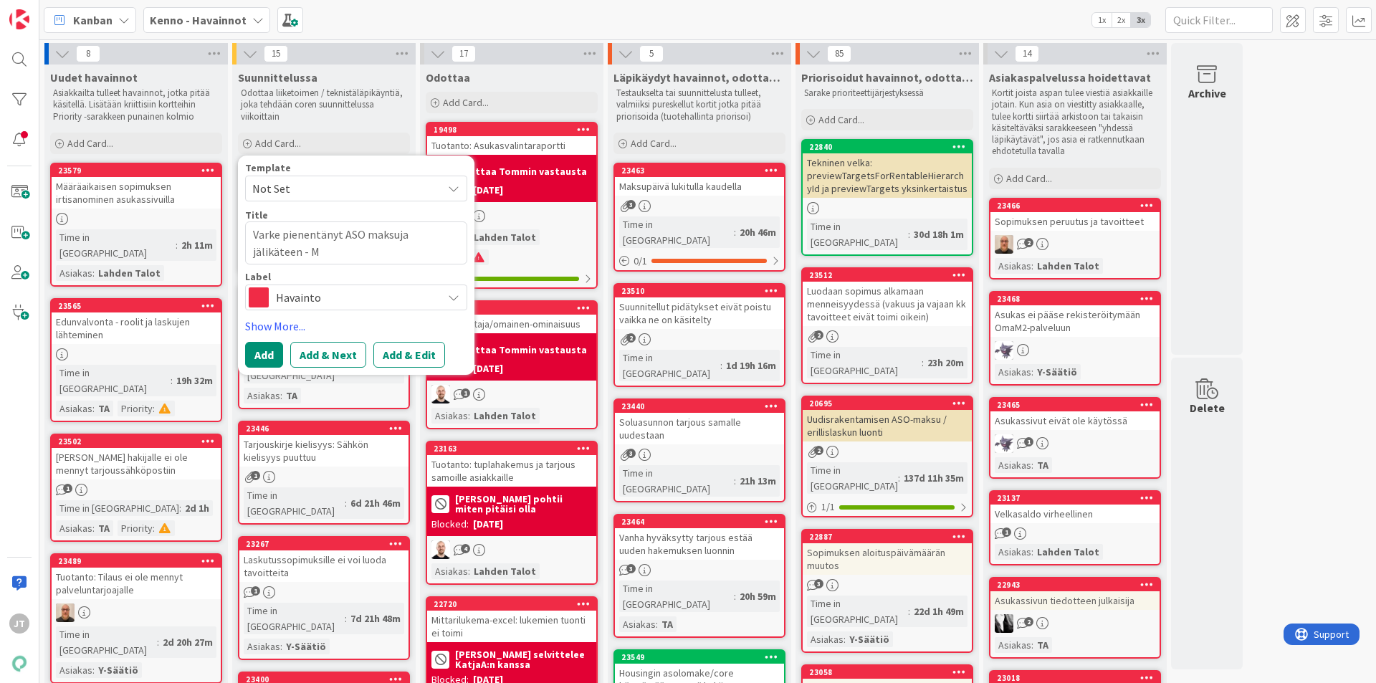
type textarea "Varke pienentänyt ASO maksuja jälikäteen - Mu"
type textarea "x"
type textarea "Varke pienentänyt ASO maksuja jälikäteen - Muu"
type textarea "x"
type textarea "Varke pienentänyt ASO maksuja jälikäteen - Muut"
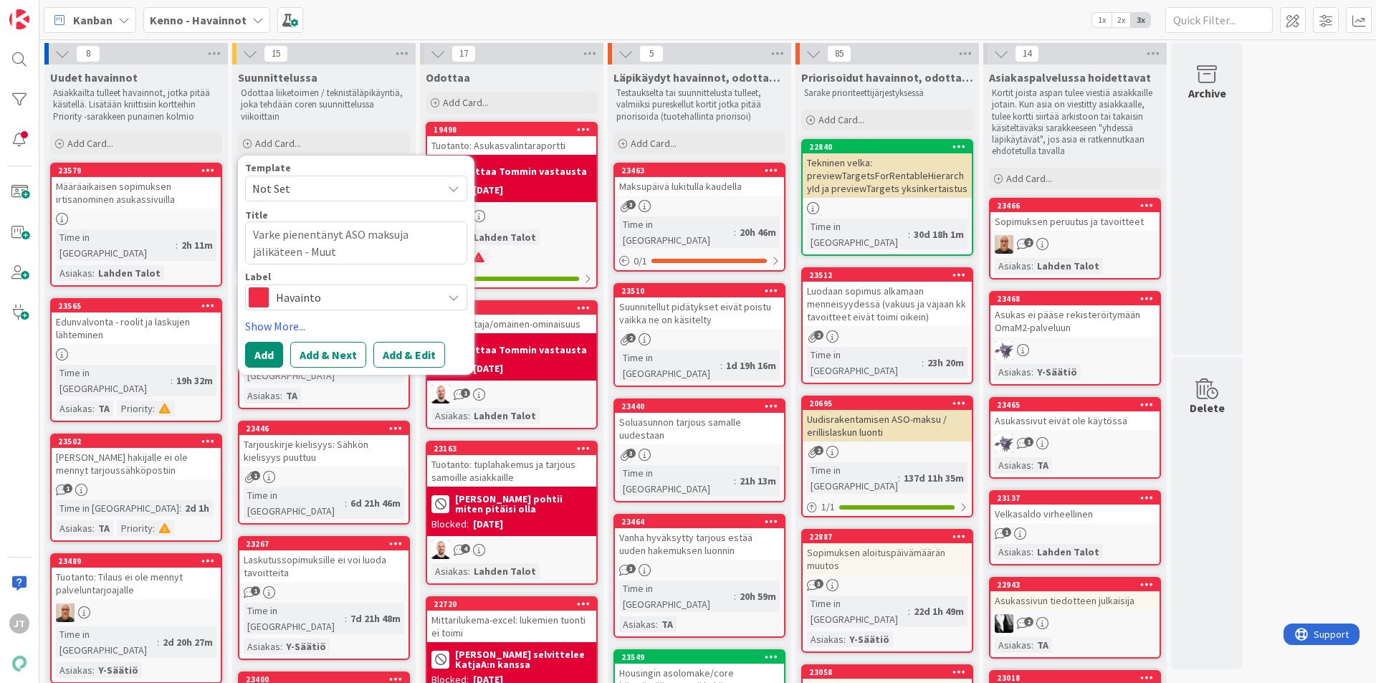
type textarea "x"
type textarea "Varke pienentänyt ASO maksuja jälikäteen - Muute"
type textarea "x"
type textarea "Varke pienentänyt ASO maksuja jälikäteen - Muutet"
type textarea "x"
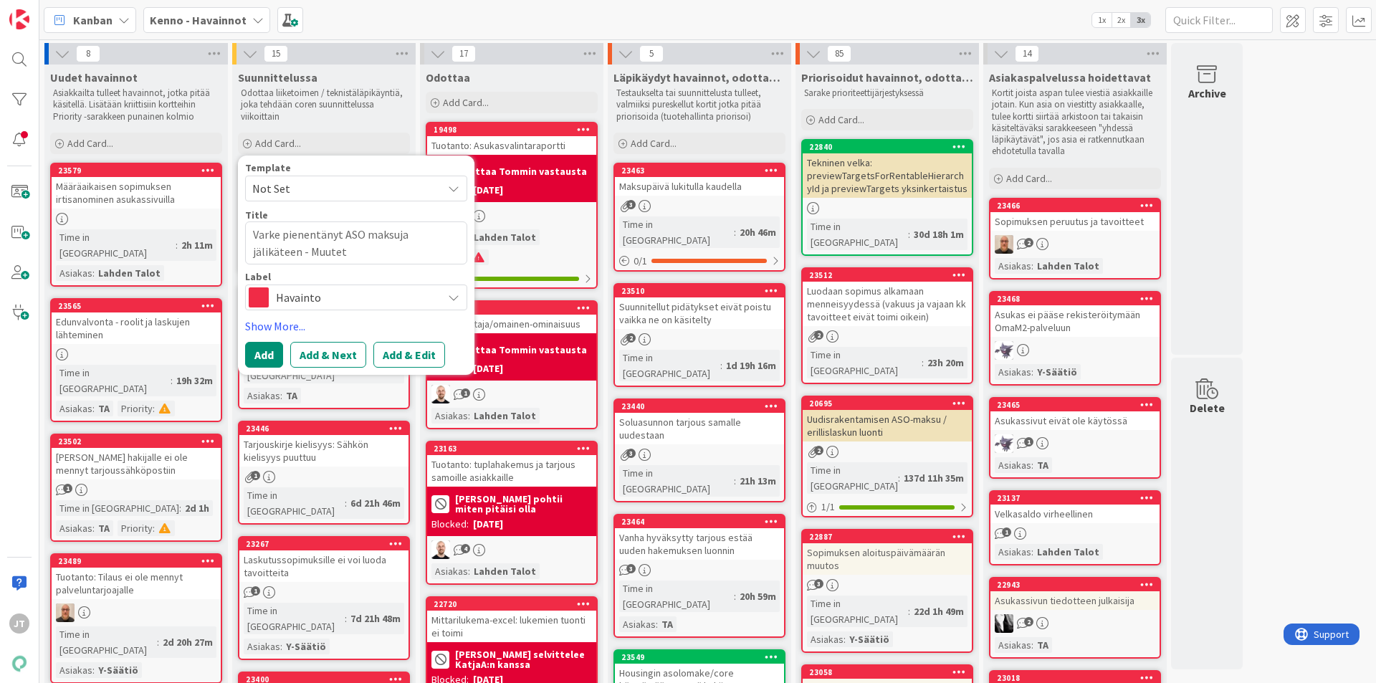
type textarea "Varke pienentänyt ASO maksuja jälikäteen - Muutett"
type textarea "x"
type textarea "Varke pienentänyt ASO maksuja jälikäteen - Muutetta"
type textarea "x"
type textarea "Varke pienentänyt ASO maksuja jälikäteen - Muutettav"
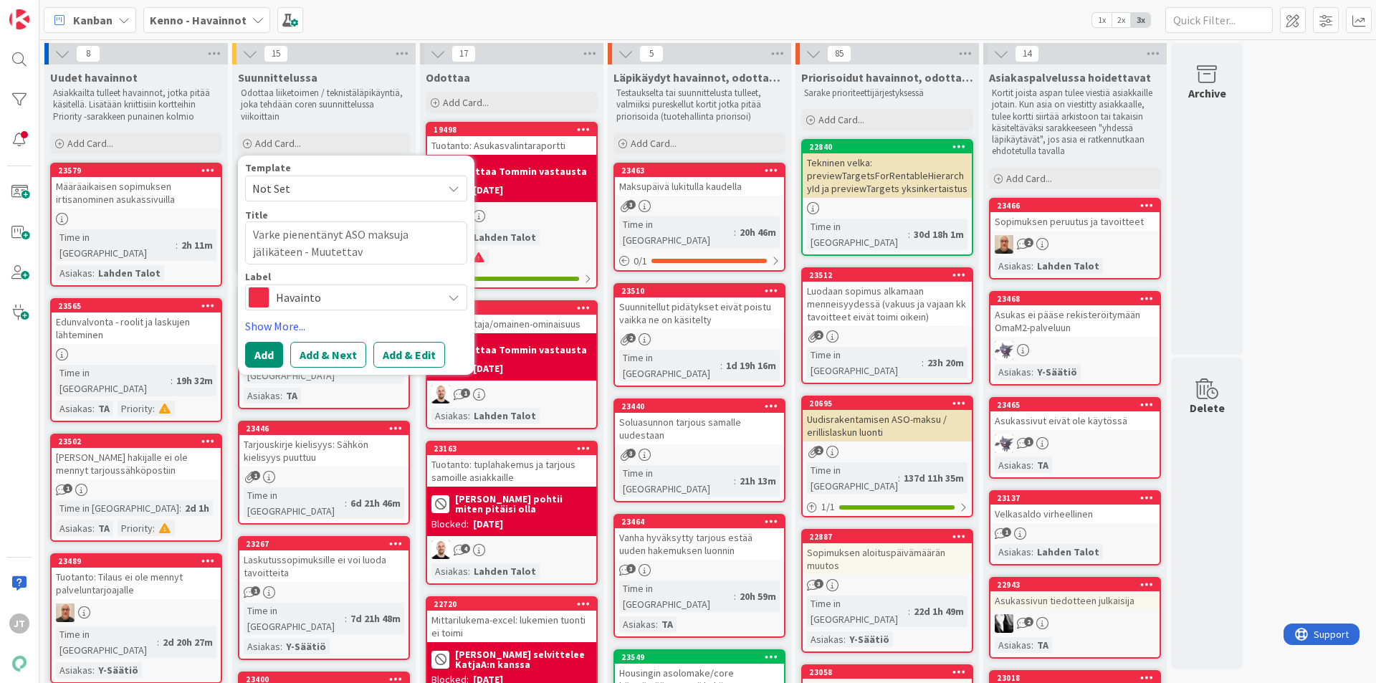
type textarea "x"
type textarea "Varke pienentänyt ASO maksuja jälikäteen - Muutettava"
type textarea "x"
type textarea "Varke pienentänyt ASO maksuja jälikäteen - Muutettava"
type textarea "x"
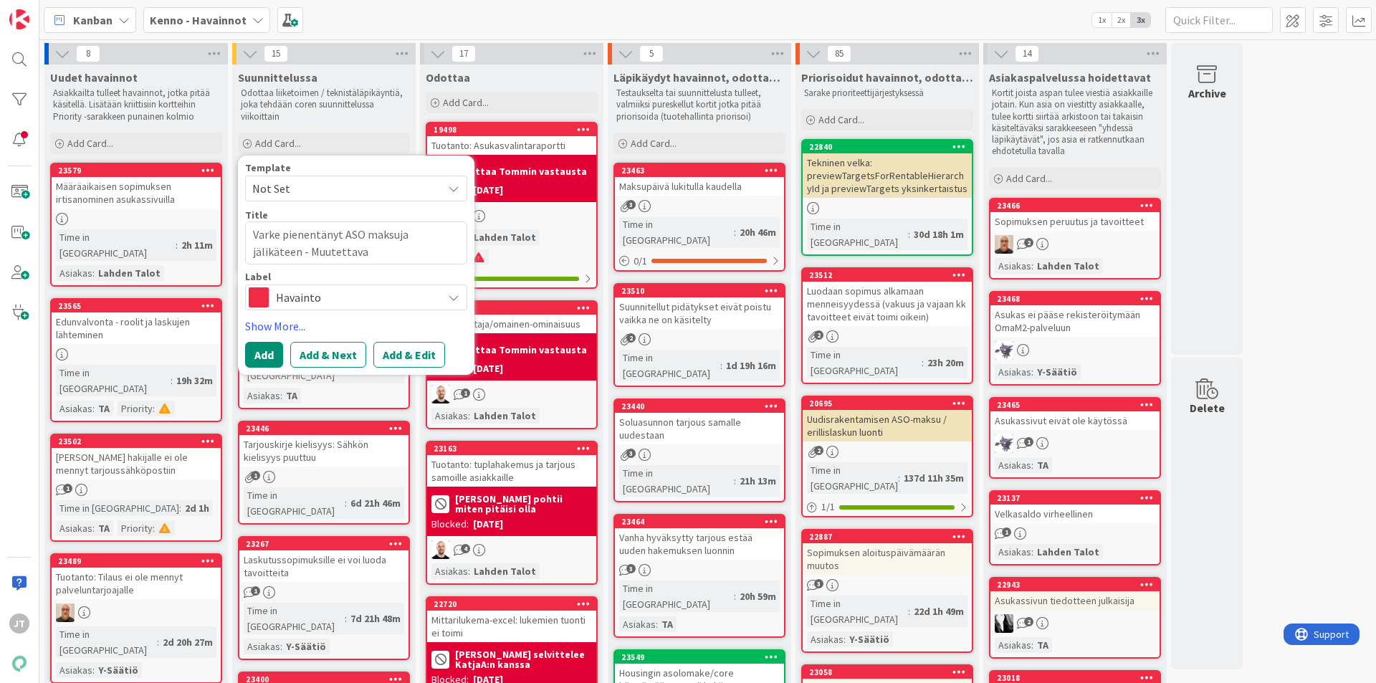
type textarea "Varke pienentänyt ASO maksuja jälikäteen - Muutettava A"
type textarea "x"
type textarea "Varke pienentänyt ASO maksuja jälikäteen - Muutettava AS"
type textarea "x"
type textarea "Varke pienentänyt ASO maksuja jälikäteen - Muutettava ASO"
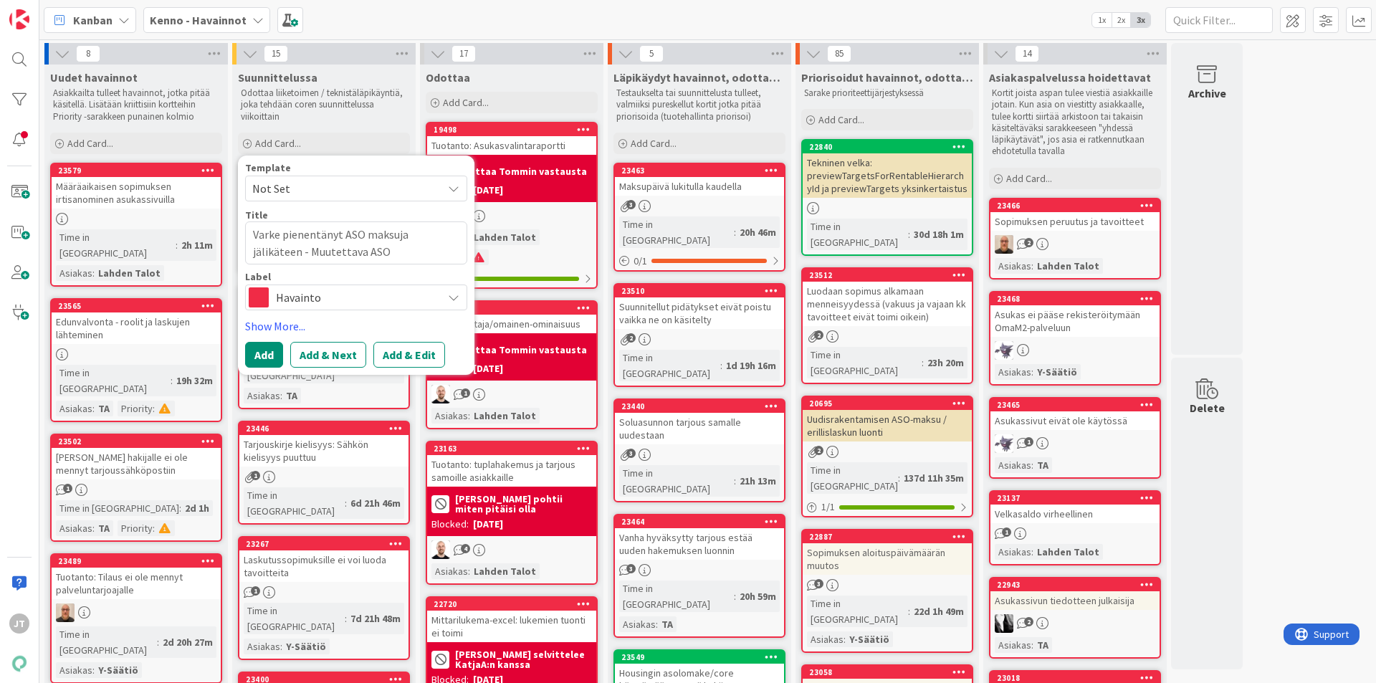
type textarea "x"
type textarea "Varke pienentänyt ASO maksuja jälikäteen - Muutettava ASO"
type textarea "x"
type textarea "Varke pienentänyt ASO maksuja jälikäteen - Muutettava ASO M"
type textarea "x"
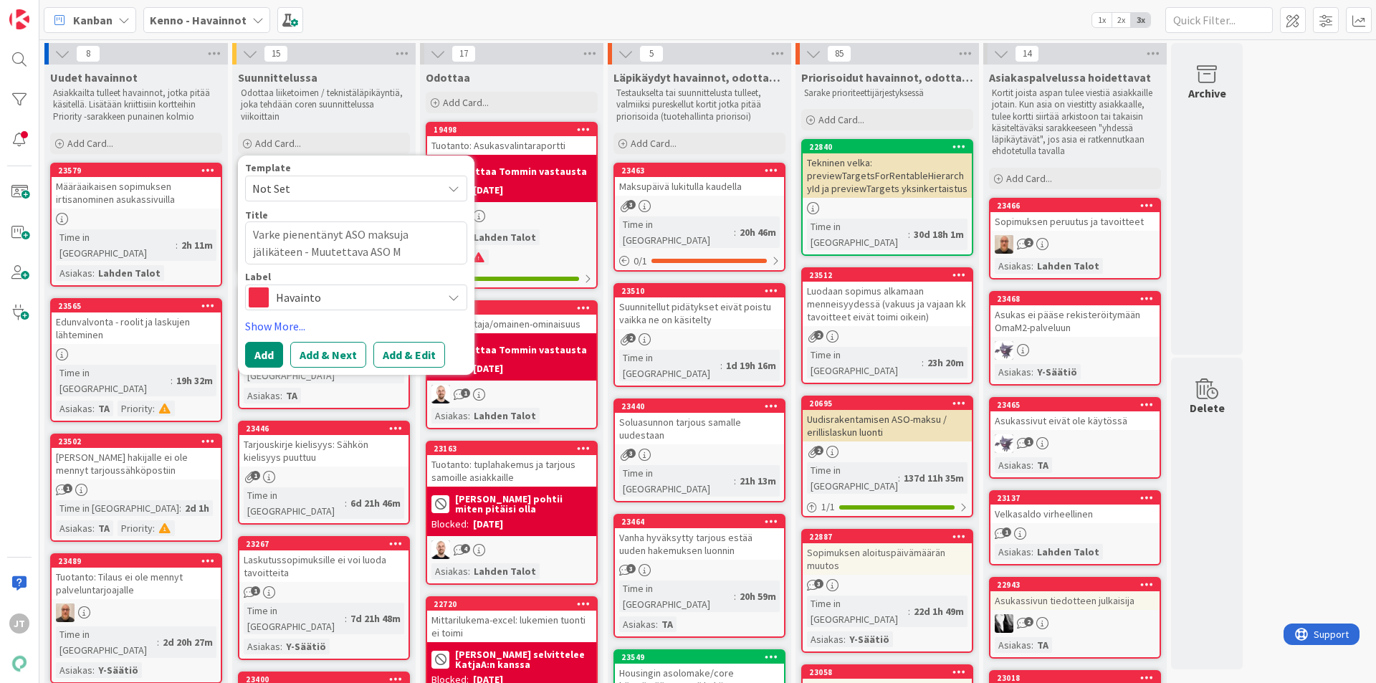
type textarea "Varke pienentänyt ASO maksuja jälikäteen - Muutettava ASO Ma"
type textarea "x"
type textarea "Varke pienentänyt ASO maksuja jälikäteen - Muutettava ASO Mas"
type textarea "x"
type textarea "Varke pienentänyt ASO maksuja jälikäteen - Muutettava ASO Mask"
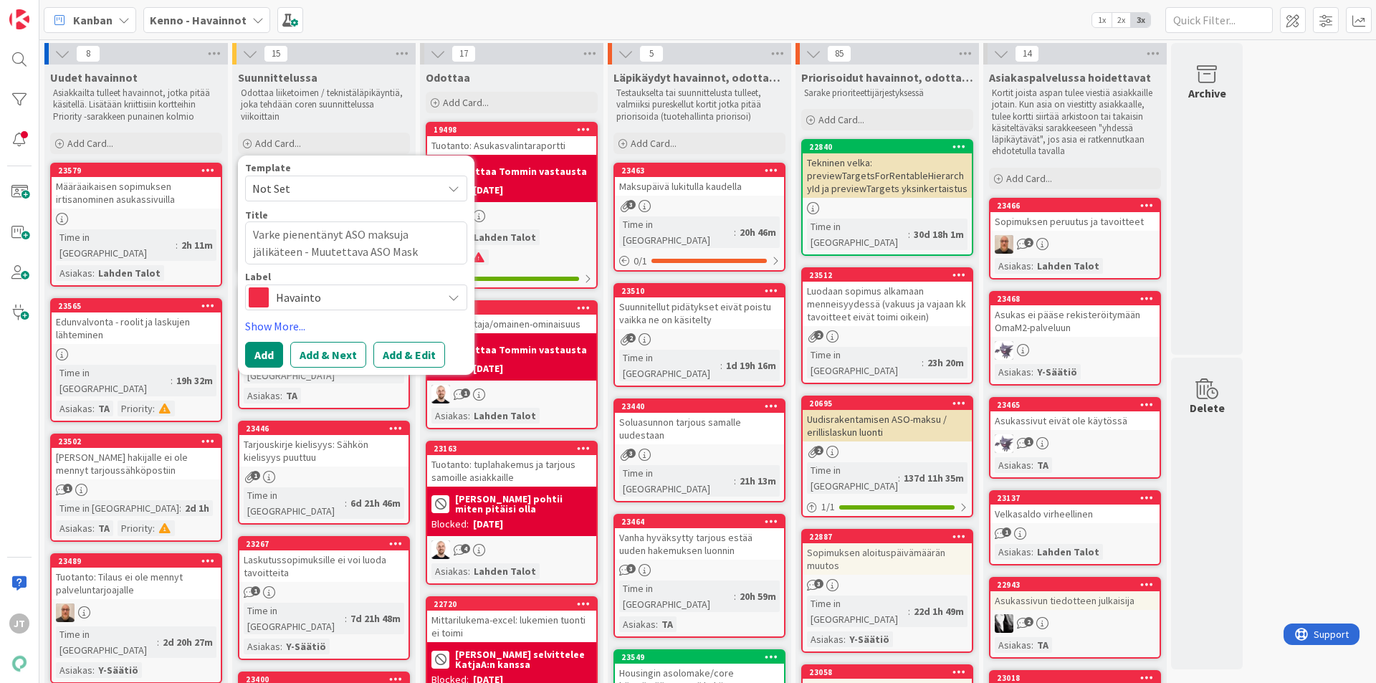
type textarea "x"
type textarea "Varke pienentänyt ASO maksuja jälikäteen - Muutettava ASO Masku"
type textarea "x"
type textarea "Varke pienentänyt ASO maksuja jälikäteen - Muutettava ASO Mask"
type textarea "x"
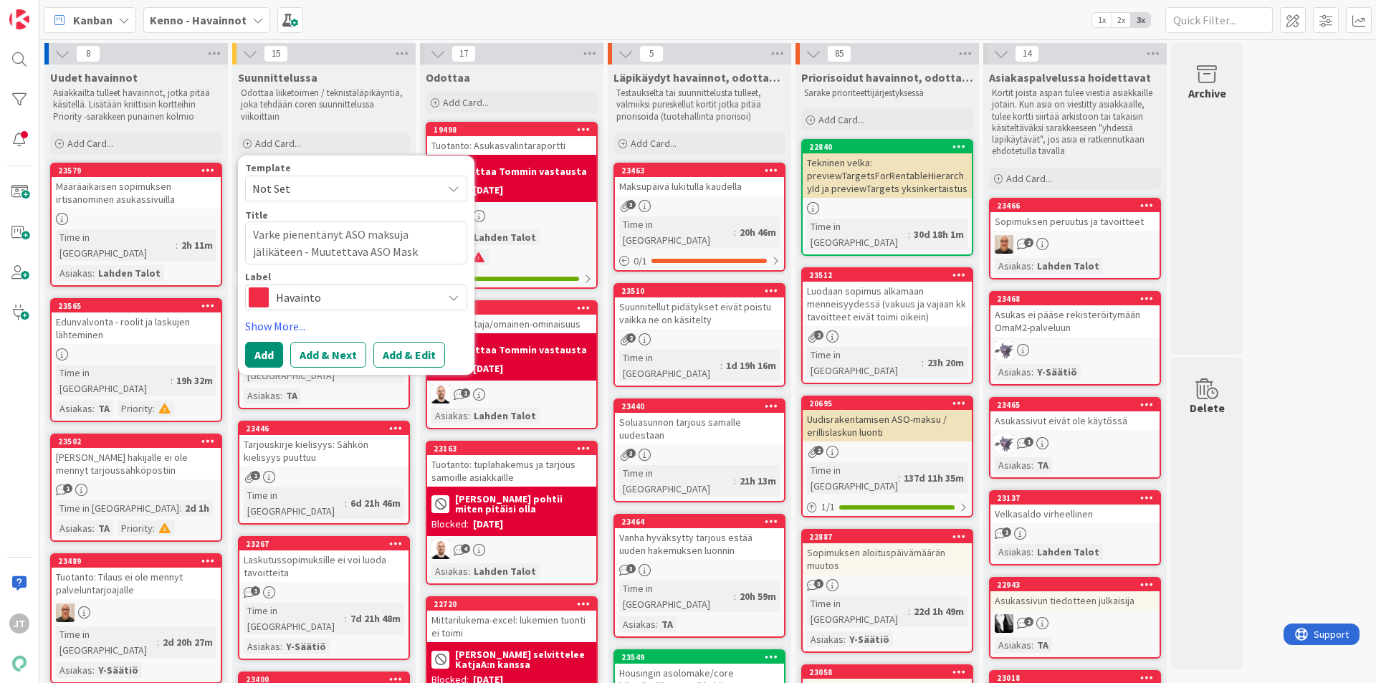
type textarea "Varke pienentänyt ASO maksuja jälikäteen - Muutettava ASO Mas"
type textarea "x"
type textarea "Varke pienentänyt ASO maksuja jälikäteen - Muutettava ASO Ma"
type textarea "x"
type textarea "Varke pienentänyt ASO maksuja jälikäteen - Muutettava ASO M"
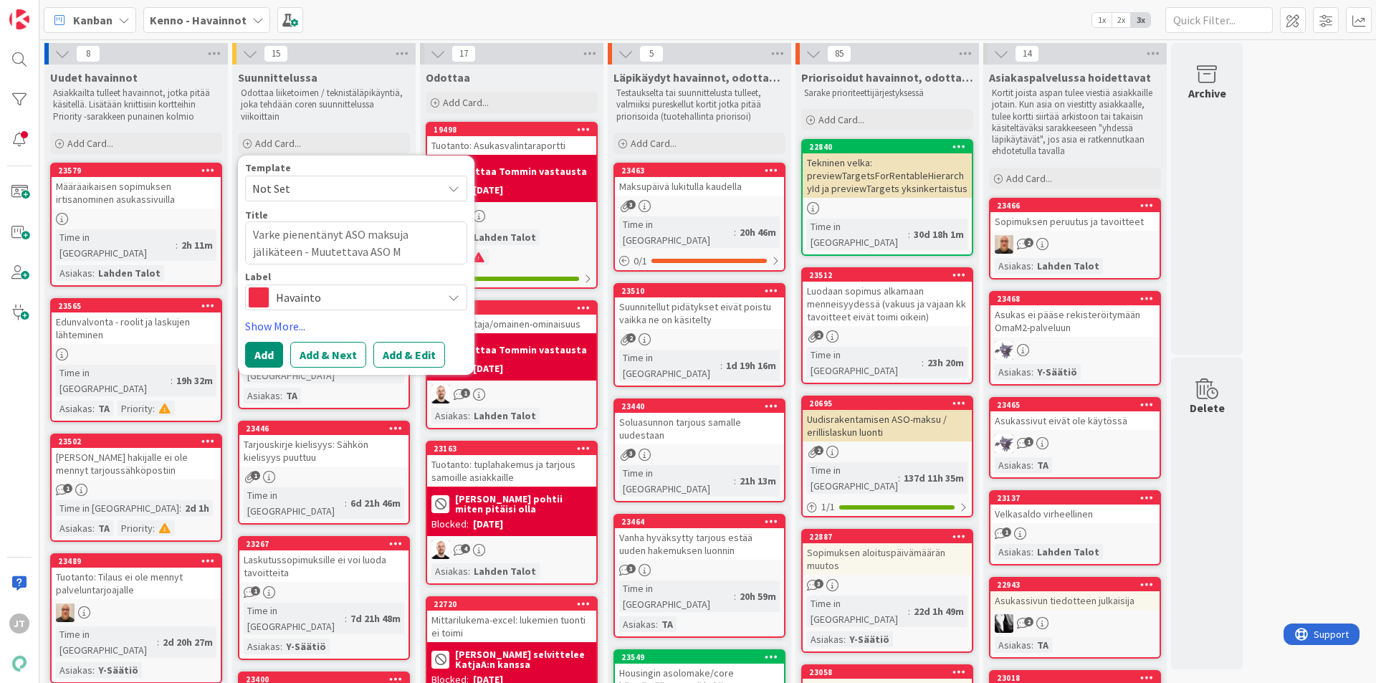
type textarea "x"
type textarea "Varke pienentänyt ASO maksuja jälikäteen - Muutettava ASO"
type textarea "x"
type textarea "Varke pienentänyt ASO maksuja jälikäteen - Muutettava ASO m"
type textarea "x"
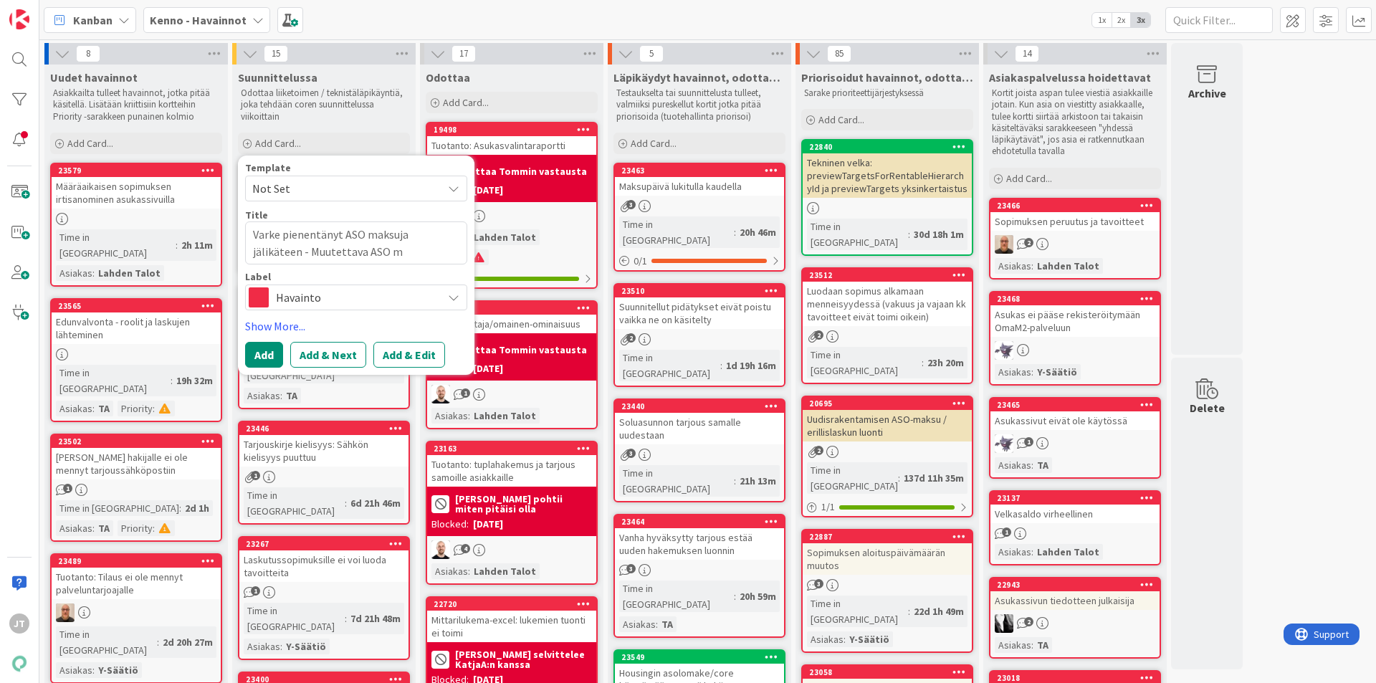
type textarea "Varke pienentänyt ASO maksuja jälikäteen - Muutettava ASO ma"
type textarea "x"
type textarea "Varke pienentänyt ASO maksuja jälikäteen - Muutettava ASO mak"
type textarea "x"
type textarea "Varke pienentänyt ASO maksuja jälikäteen - Muutettava ASO maks"
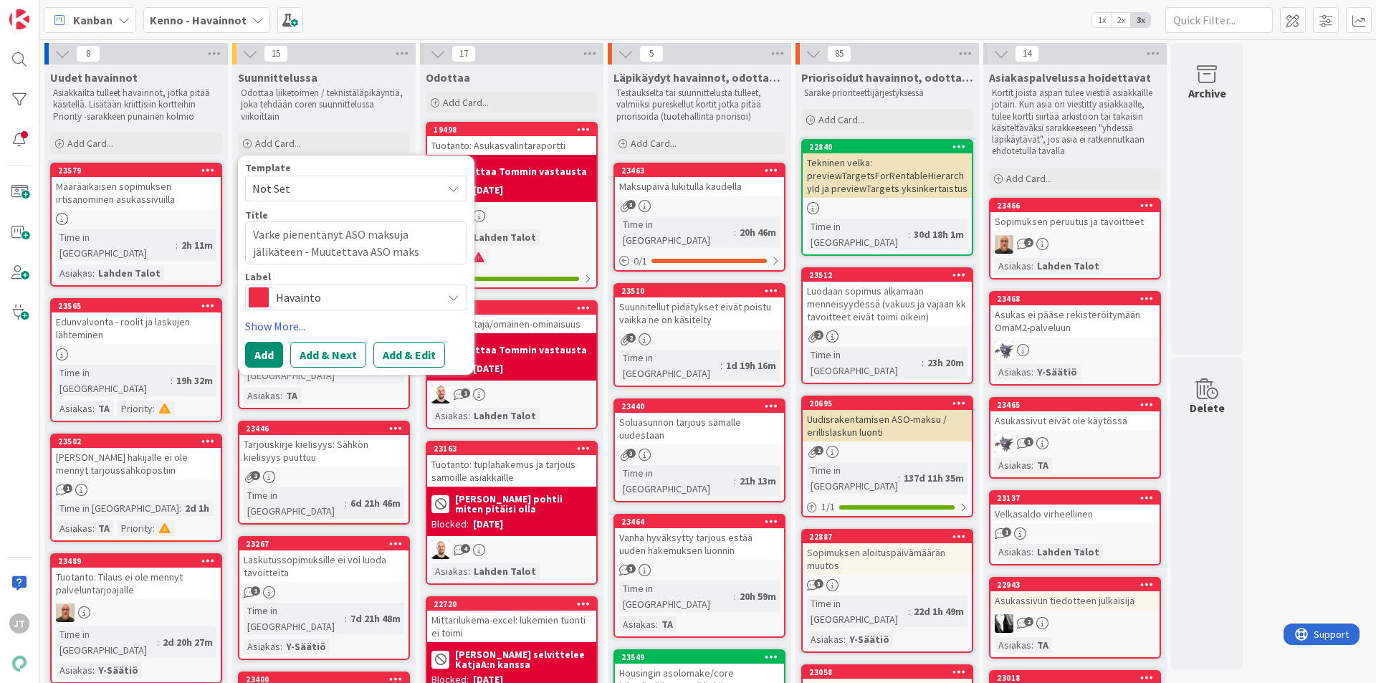
type textarea "x"
type textarea "Varke pienentänyt ASO maksuja jälikäteen - Muutettava ASO maksu"
type textarea "x"
type textarea "Varke pienentänyt ASO maksuja jälikäteen - Muutettava ASO maksut"
type textarea "x"
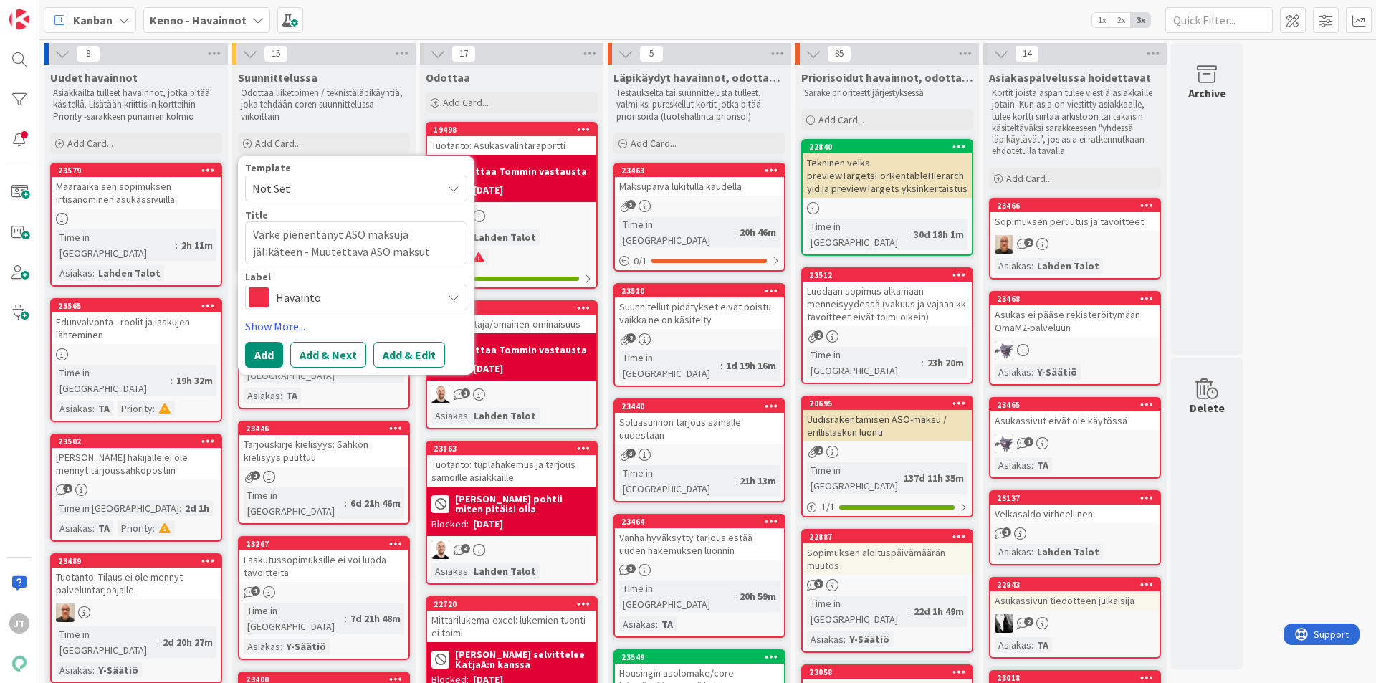
type textarea "Varke pienentänyt ASO maksuja jälikäteen - Muutettava ASO maksut"
type textarea "x"
type textarea "Varke pienentänyt ASO maksuja jälikäteen - Muutettava ASO maksut k"
click at [404, 355] on button "Add & Edit" at bounding box center [409, 355] width 72 height 26
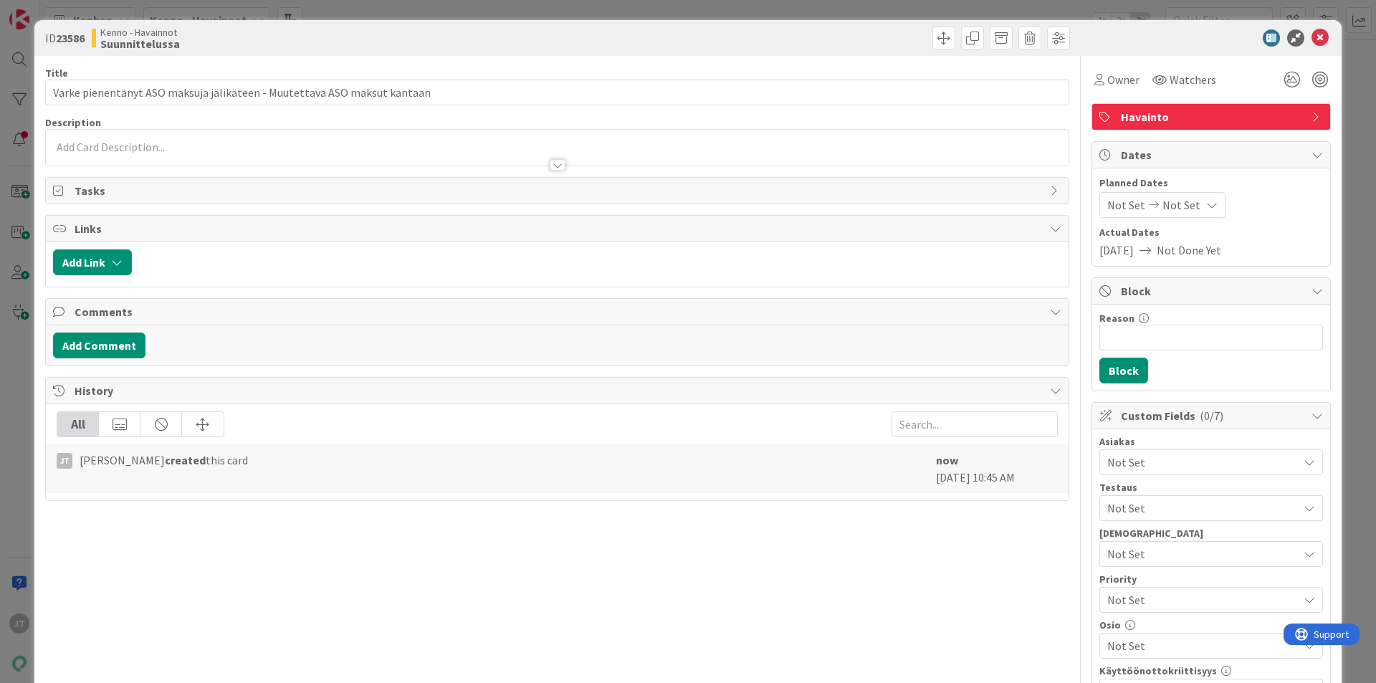
click at [558, 166] on div at bounding box center [558, 164] width 16 height 11
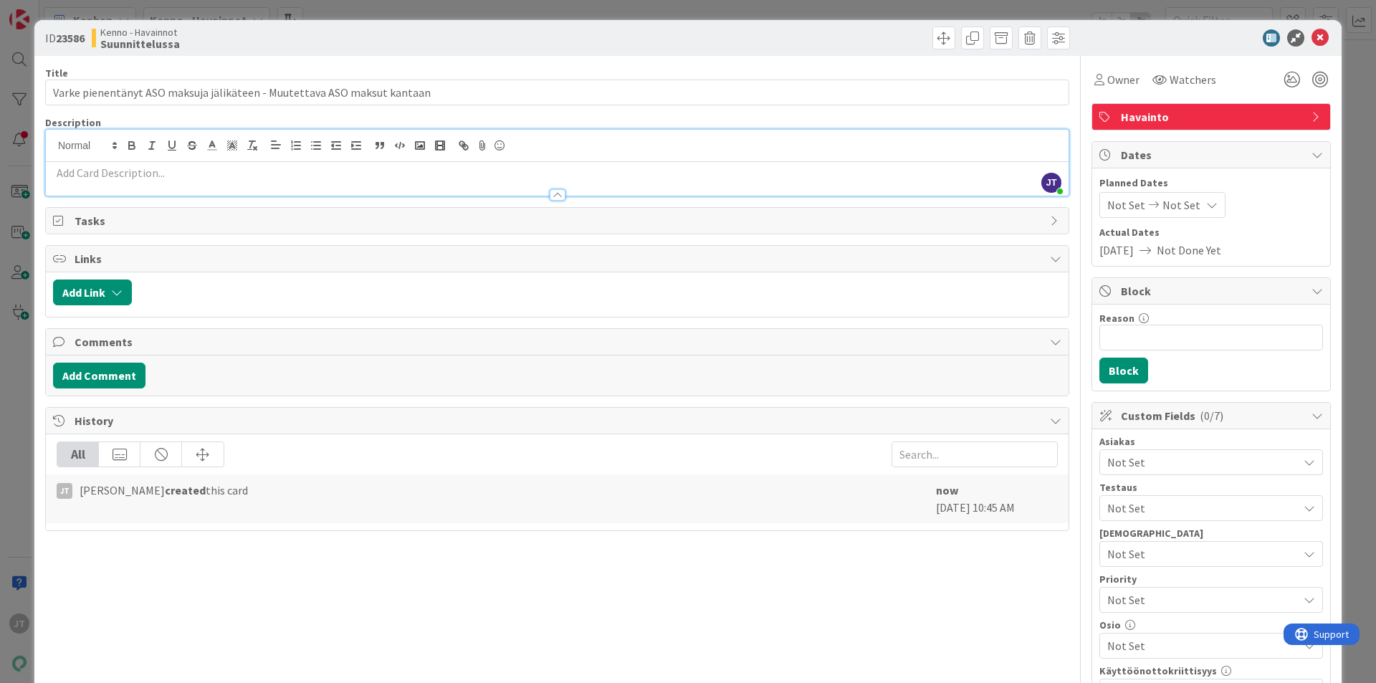
click at [390, 181] on div at bounding box center [557, 188] width 1023 height 15
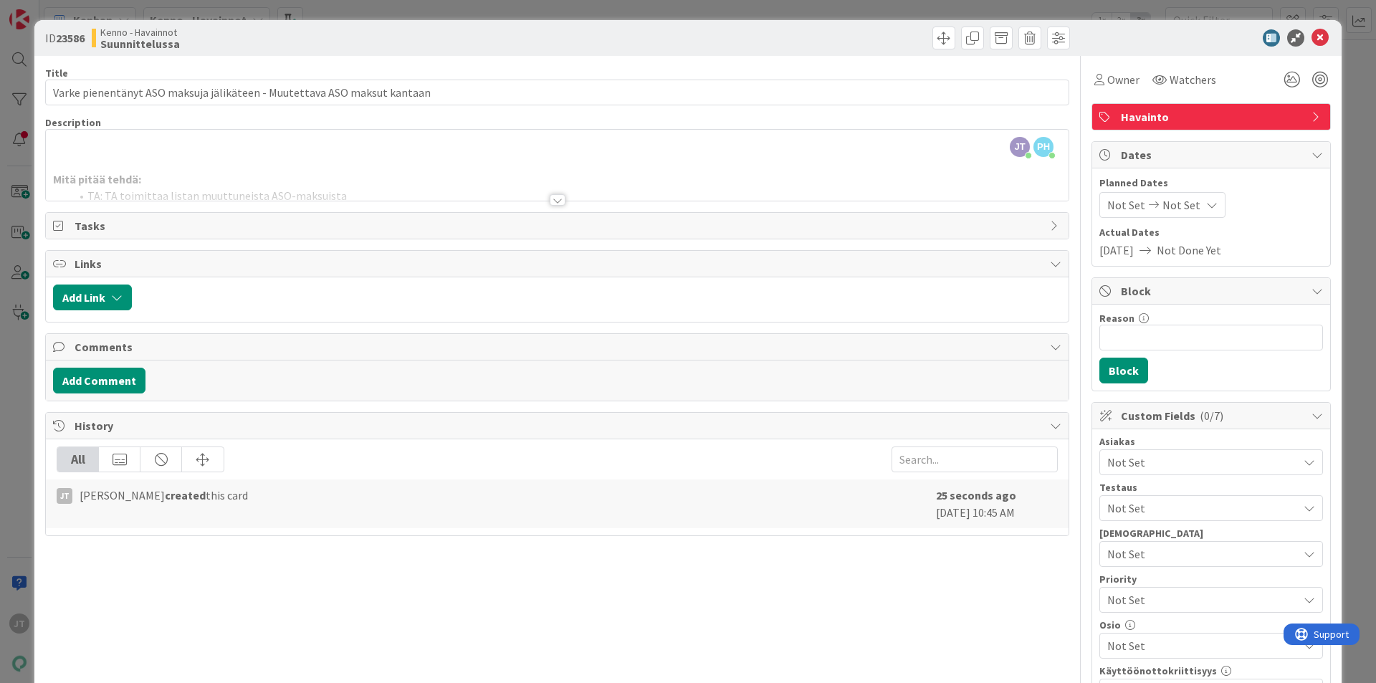
click at [552, 195] on div at bounding box center [558, 199] width 16 height 11
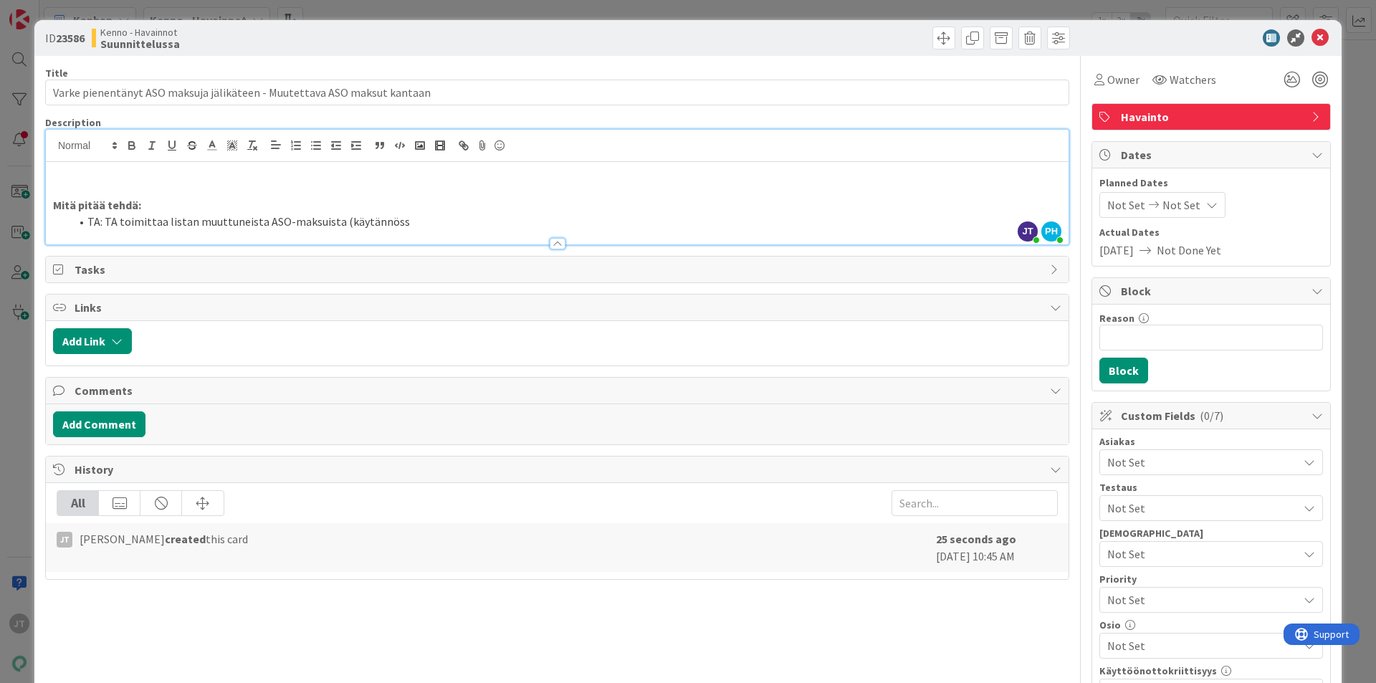
click at [240, 176] on p at bounding box center [557, 173] width 1008 height 16
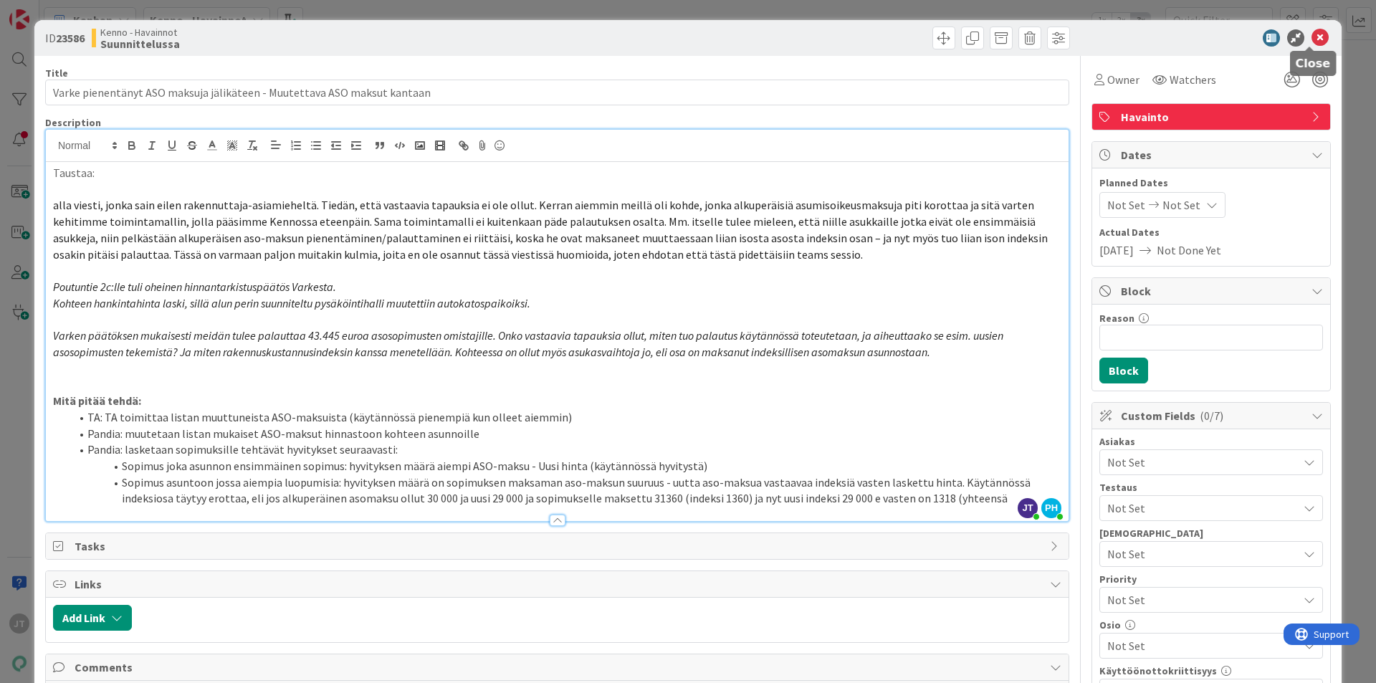
click at [1312, 36] on icon at bounding box center [1320, 37] width 17 height 17
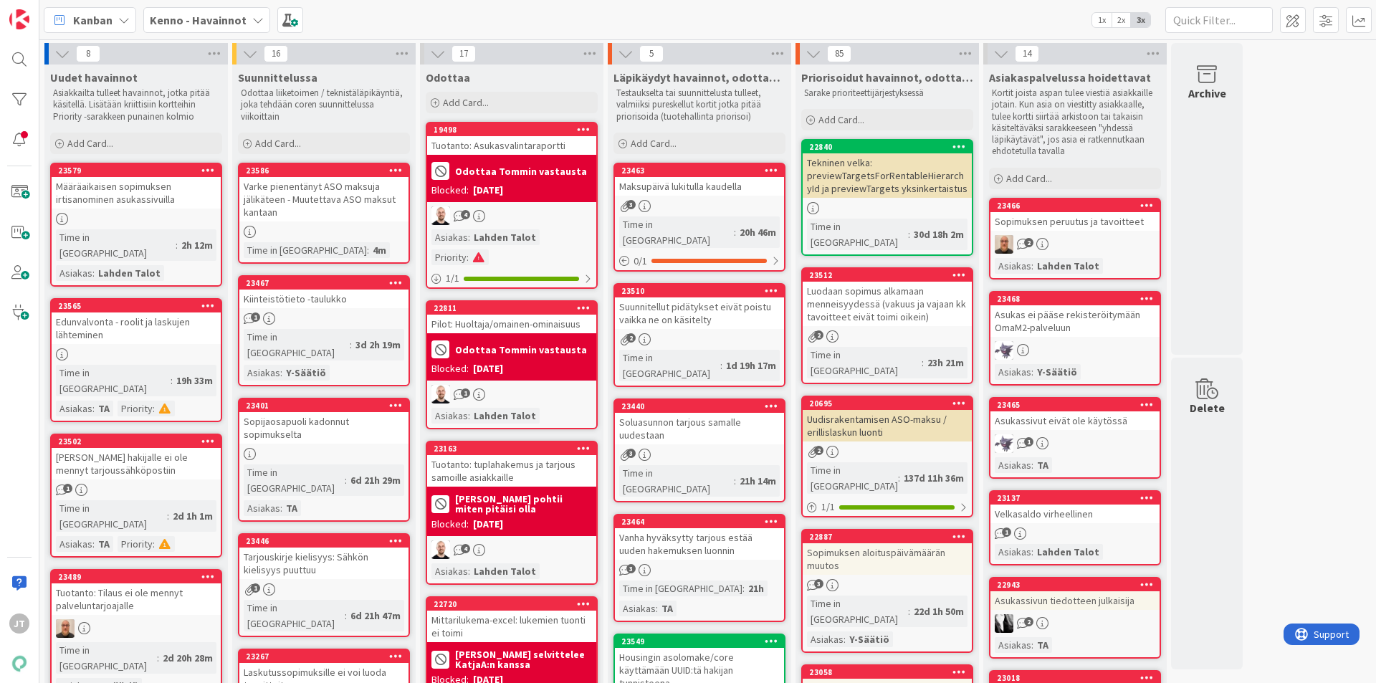
click at [300, 190] on div "Varke pienentänyt ASO maksuja jälikäteen - Muutettava ASO maksut kantaan" at bounding box center [323, 199] width 169 height 44
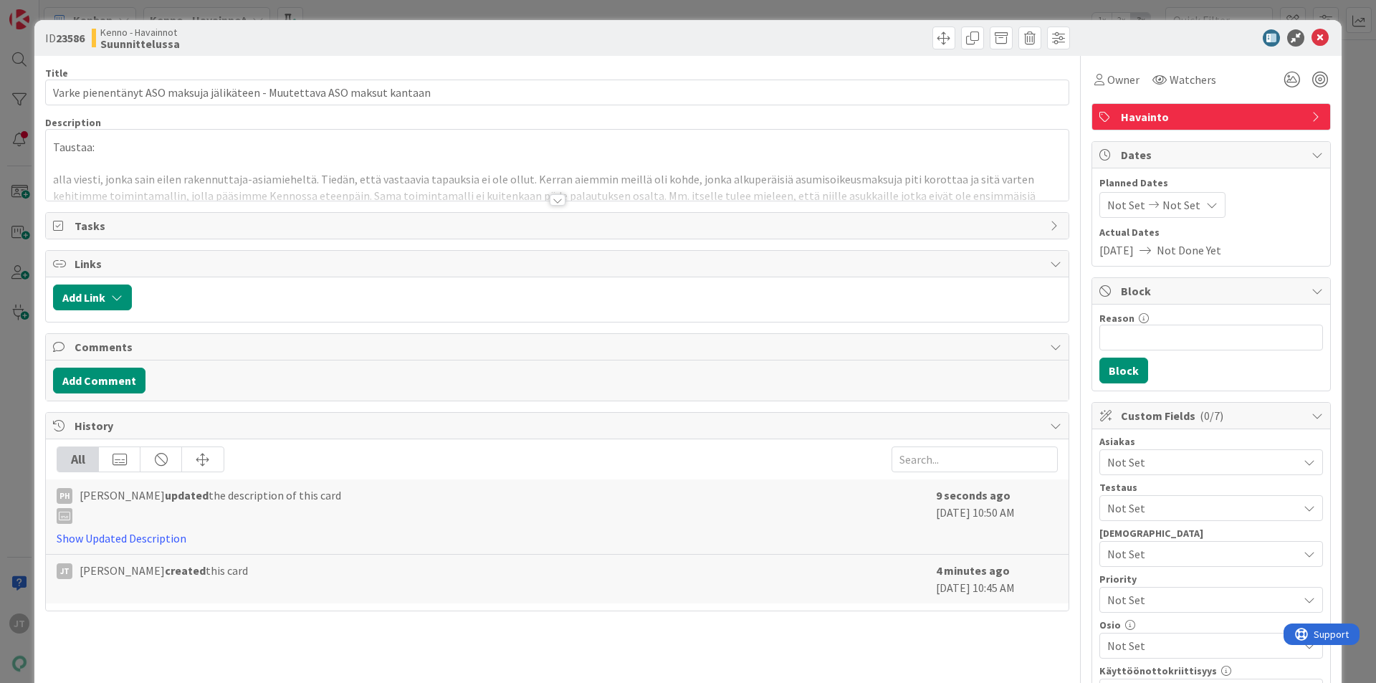
click at [556, 201] on div at bounding box center [558, 199] width 16 height 11
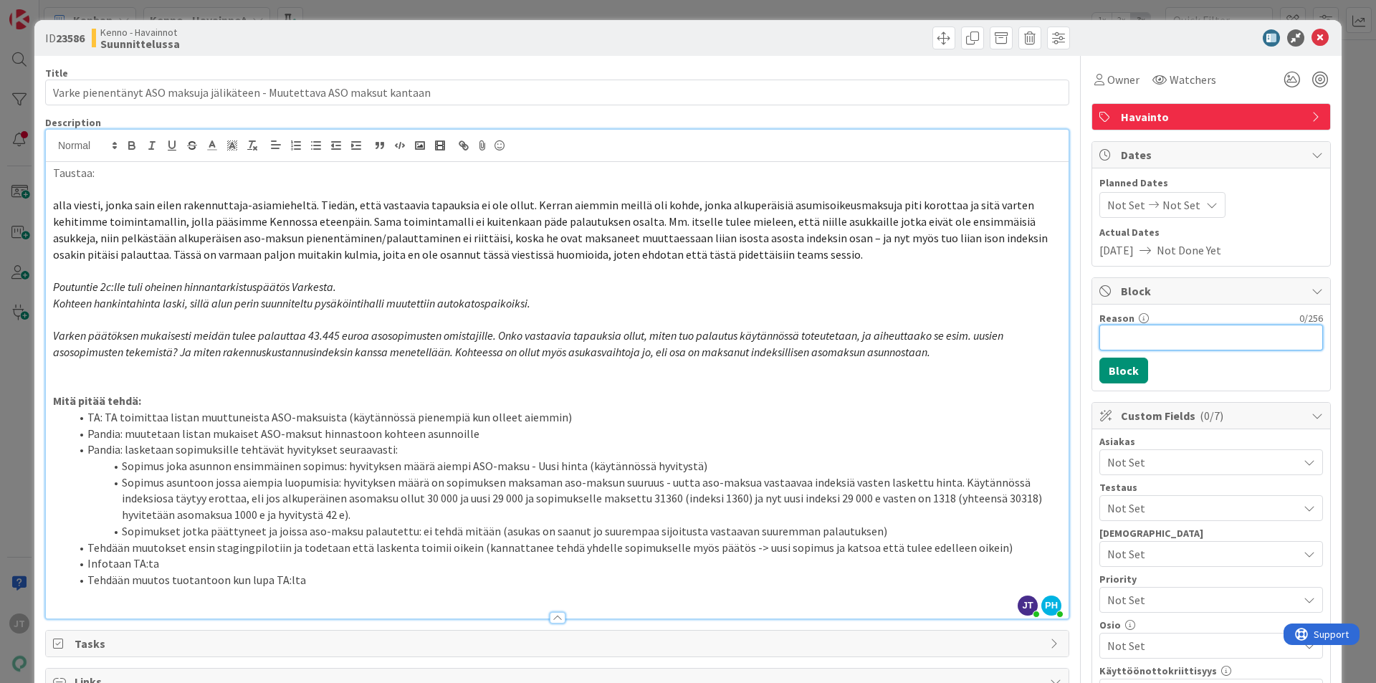
click at [1135, 340] on input "Reason" at bounding box center [1211, 338] width 224 height 26
click at [1122, 368] on button "Block" at bounding box center [1123, 371] width 49 height 26
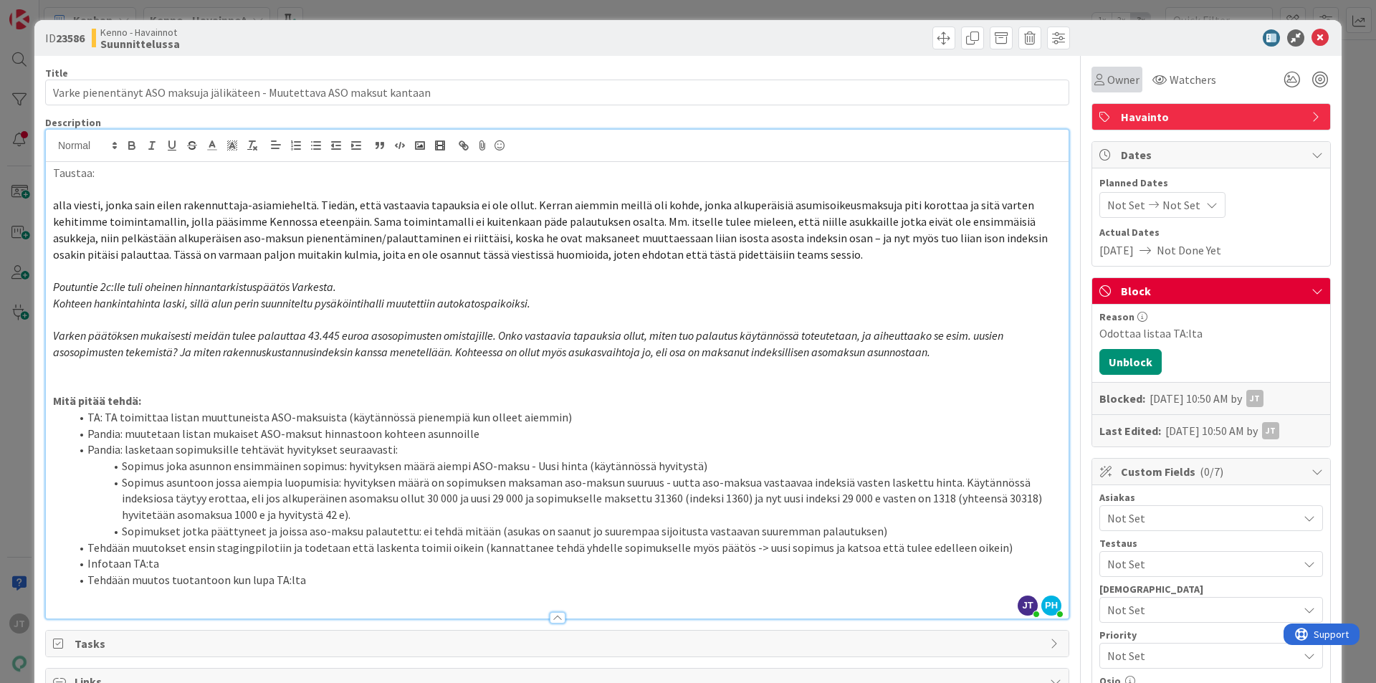
click at [1122, 79] on span "Owner" at bounding box center [1123, 79] width 32 height 17
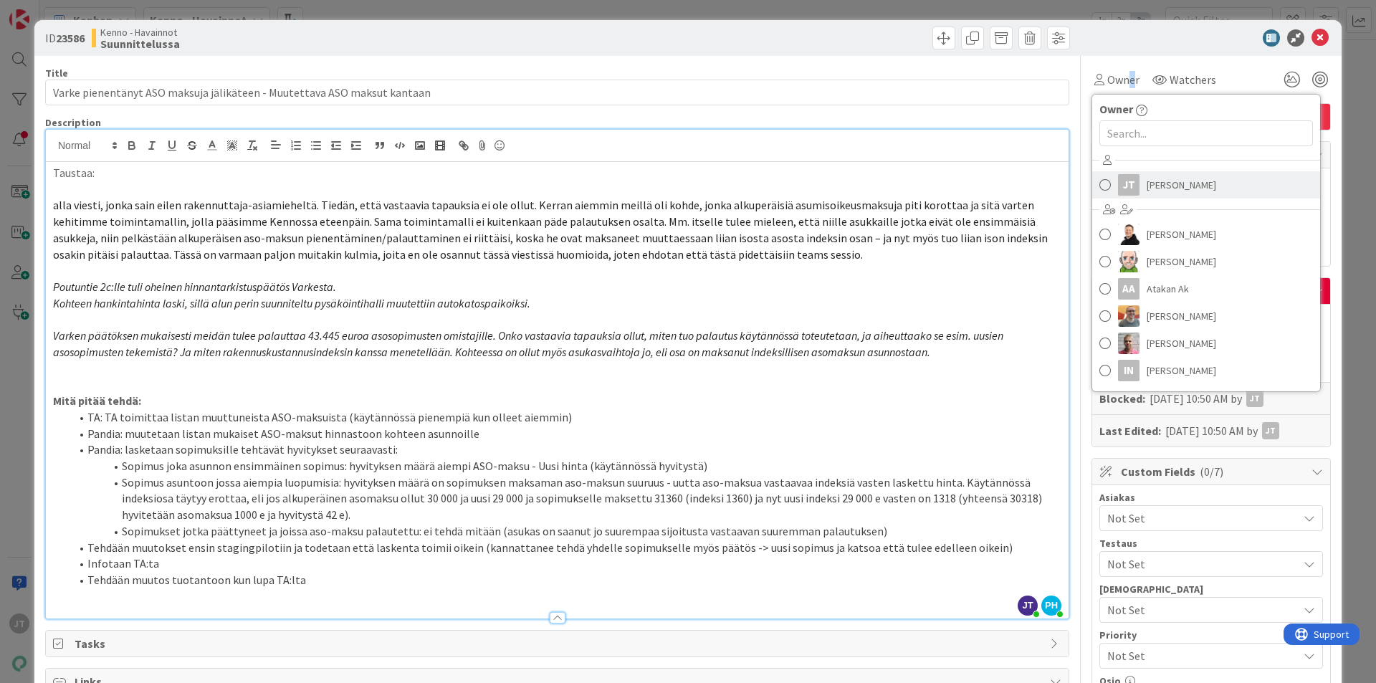
click at [1155, 182] on span "[PERSON_NAME]" at bounding box center [1182, 185] width 70 height 22
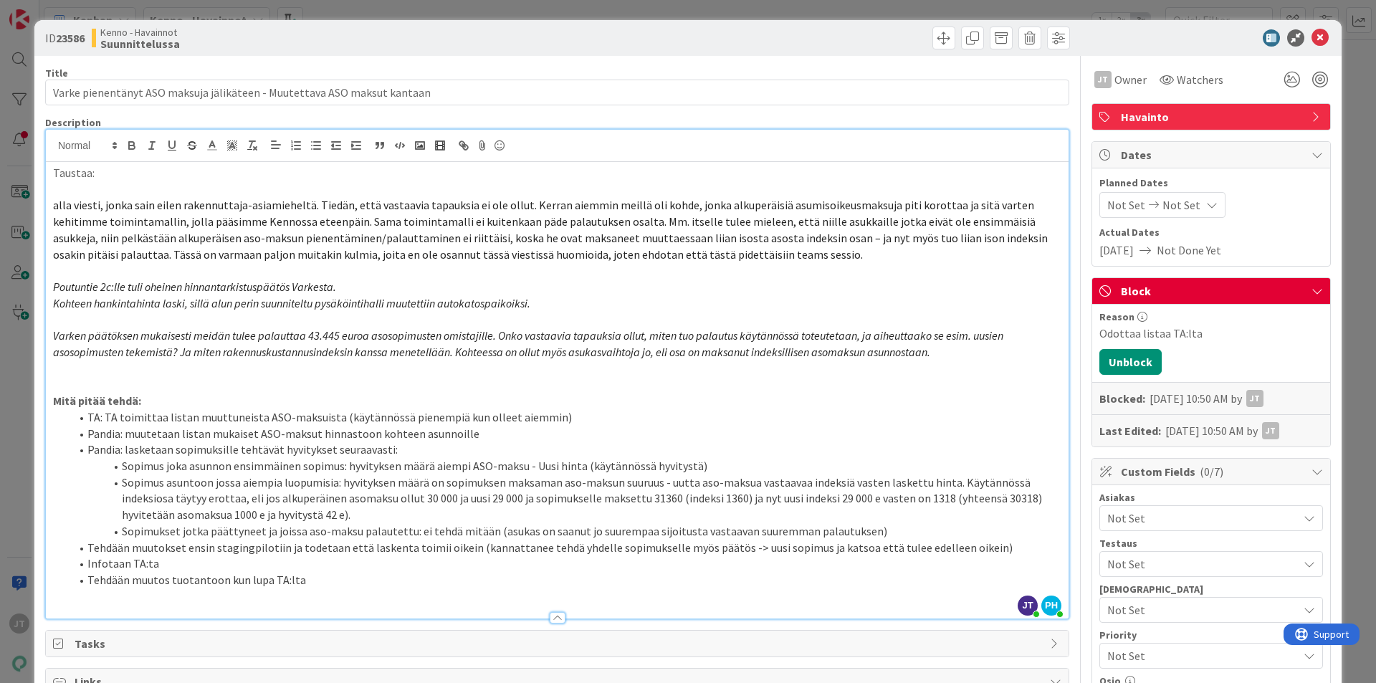
click at [940, 229] on p "alla viesti, jonka sain eilen rakennuttaja-asiamieheltä. Tiedän, että vastaavia…" at bounding box center [557, 229] width 1008 height 65
click at [1312, 39] on icon at bounding box center [1320, 37] width 17 height 17
